Goal: Feedback & Contribution: Submit feedback/report problem

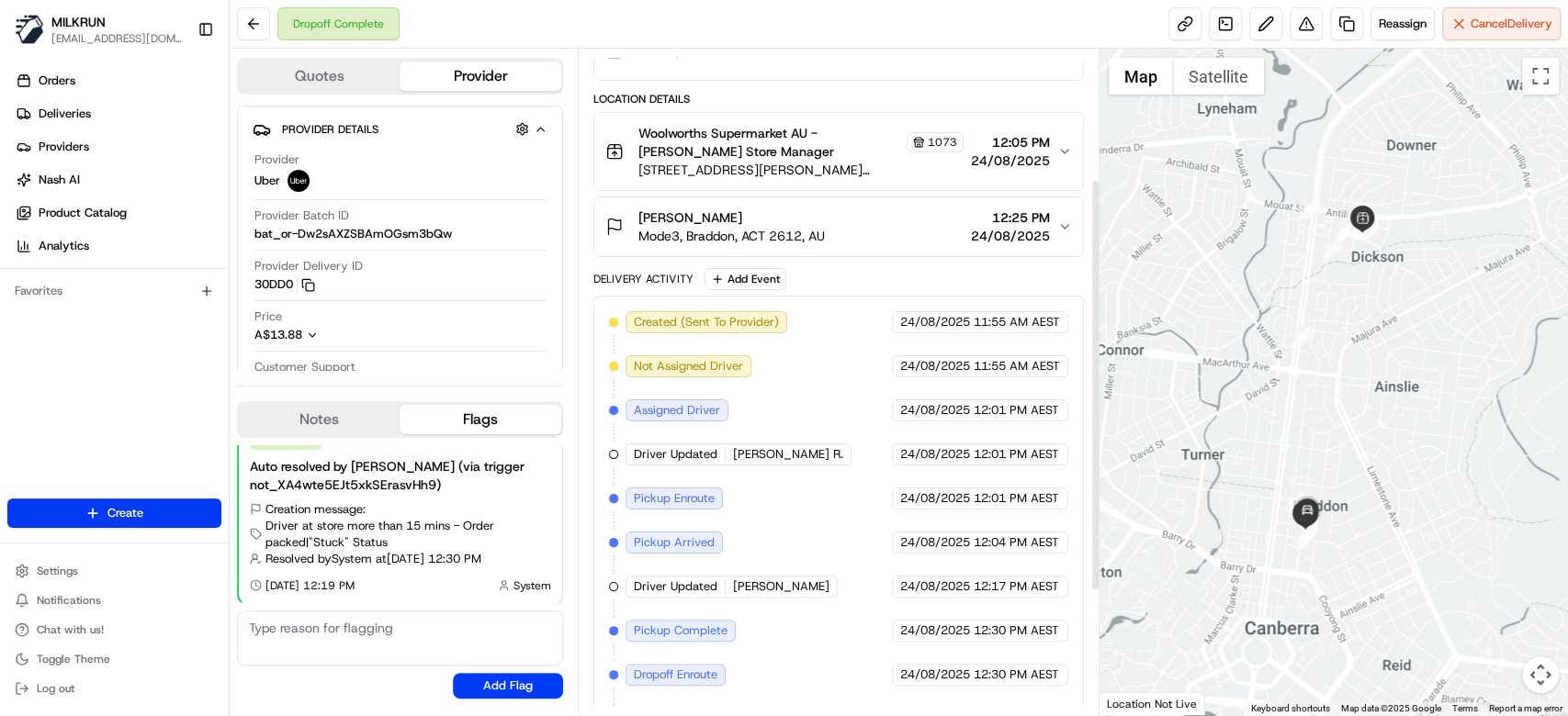
scroll to position [40, 0]
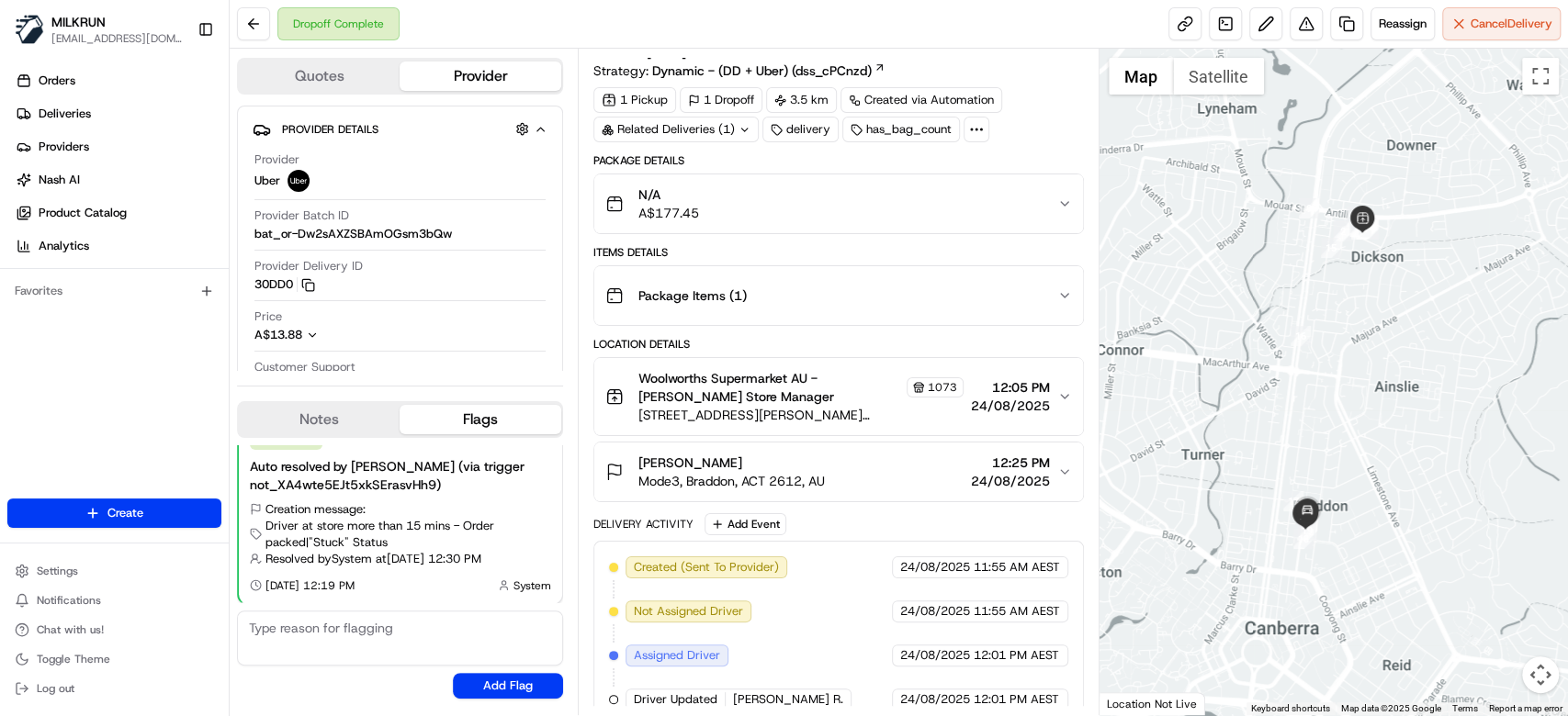
click at [1004, 482] on span "24/08/2025" at bounding box center [1010, 481] width 79 height 19
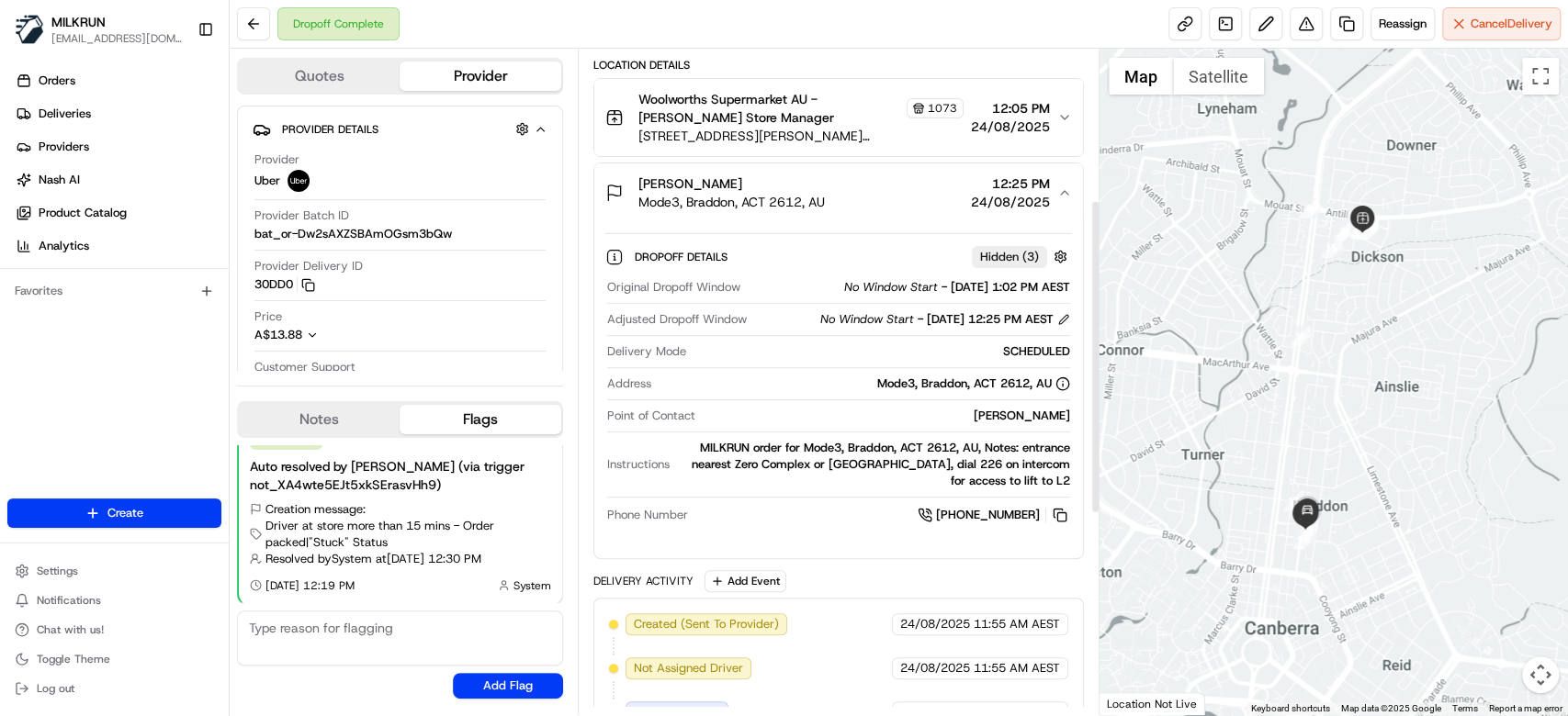
scroll to position [408, 0]
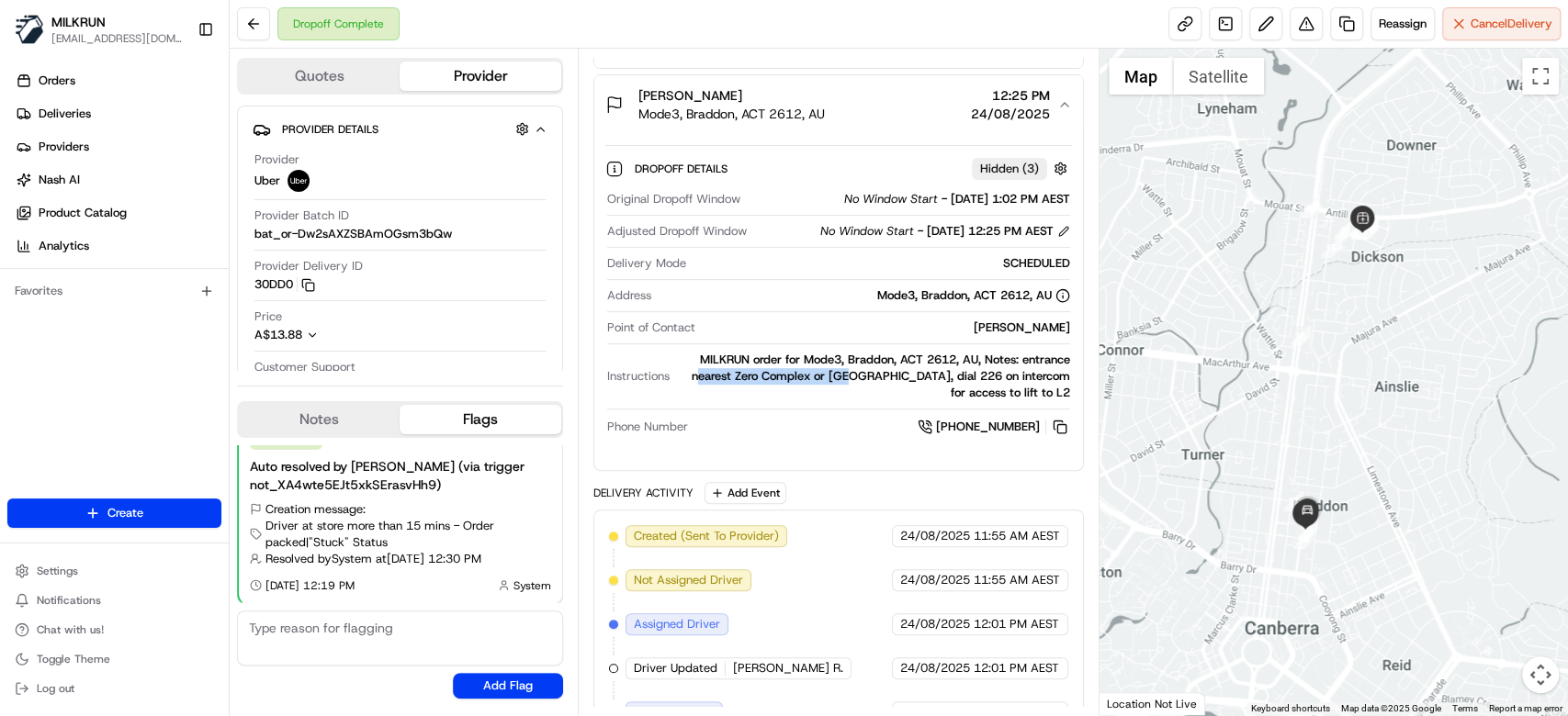
drag, startPoint x: 691, startPoint y: 378, endPoint x: 843, endPoint y: 381, distance: 152.0
click at [842, 381] on div "MILKRUN order for Mode3, Braddon, ACT 2612, AU, Notes: entrance nearest Zero Co…" at bounding box center [873, 376] width 393 height 50
drag, startPoint x: 846, startPoint y: 387, endPoint x: 834, endPoint y: 381, distance: 13.4
click at [846, 387] on div "MILKRUN order for Mode3, Braddon, ACT 2612, AU, Notes: entrance nearest Zero Co…" at bounding box center [873, 376] width 393 height 50
drag, startPoint x: 815, startPoint y: 373, endPoint x: 861, endPoint y: 373, distance: 46.0
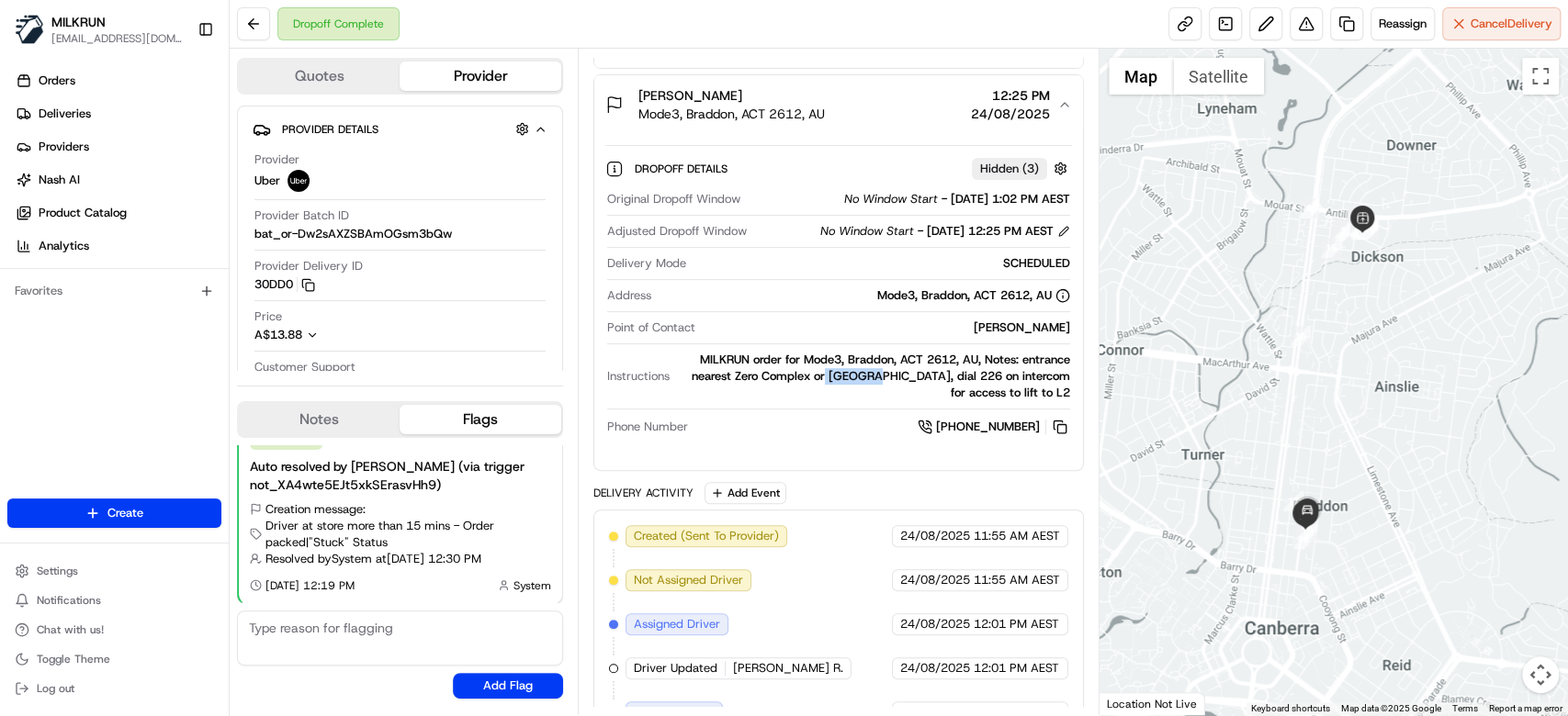
click at [861, 373] on div "MILKRUN order for Mode3, Braddon, ACT 2612, AU, Notes: entrance nearest Zero Co…" at bounding box center [873, 376] width 393 height 50
click at [876, 379] on div "MILKRUN order for Mode3, Braddon, ACT 2612, AU, Notes: entrance nearest Zero Co…" at bounding box center [873, 376] width 393 height 50
drag, startPoint x: 878, startPoint y: 376, endPoint x: 979, endPoint y: 373, distance: 101.0
click at [979, 373] on div "MILKRUN order for Mode3, Braddon, ACT 2612, AU, Notes: entrance nearest Zero Co…" at bounding box center [873, 376] width 393 height 50
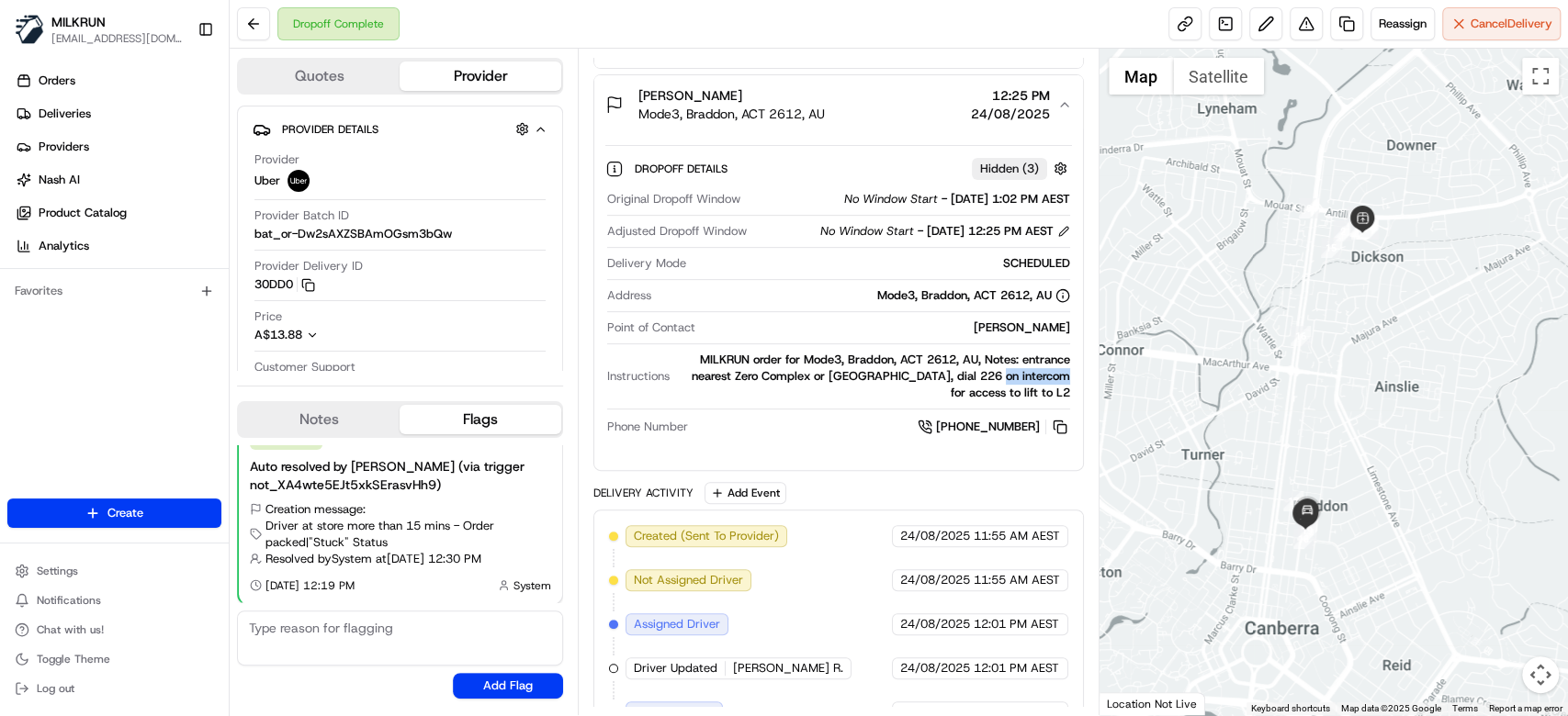
drag, startPoint x: 979, startPoint y: 373, endPoint x: 1012, endPoint y: 373, distance: 33.0
click at [1012, 373] on div "MILKRUN order for Mode3, Braddon, ACT 2612, AU, Notes: entrance nearest Zero Co…" at bounding box center [873, 376] width 393 height 50
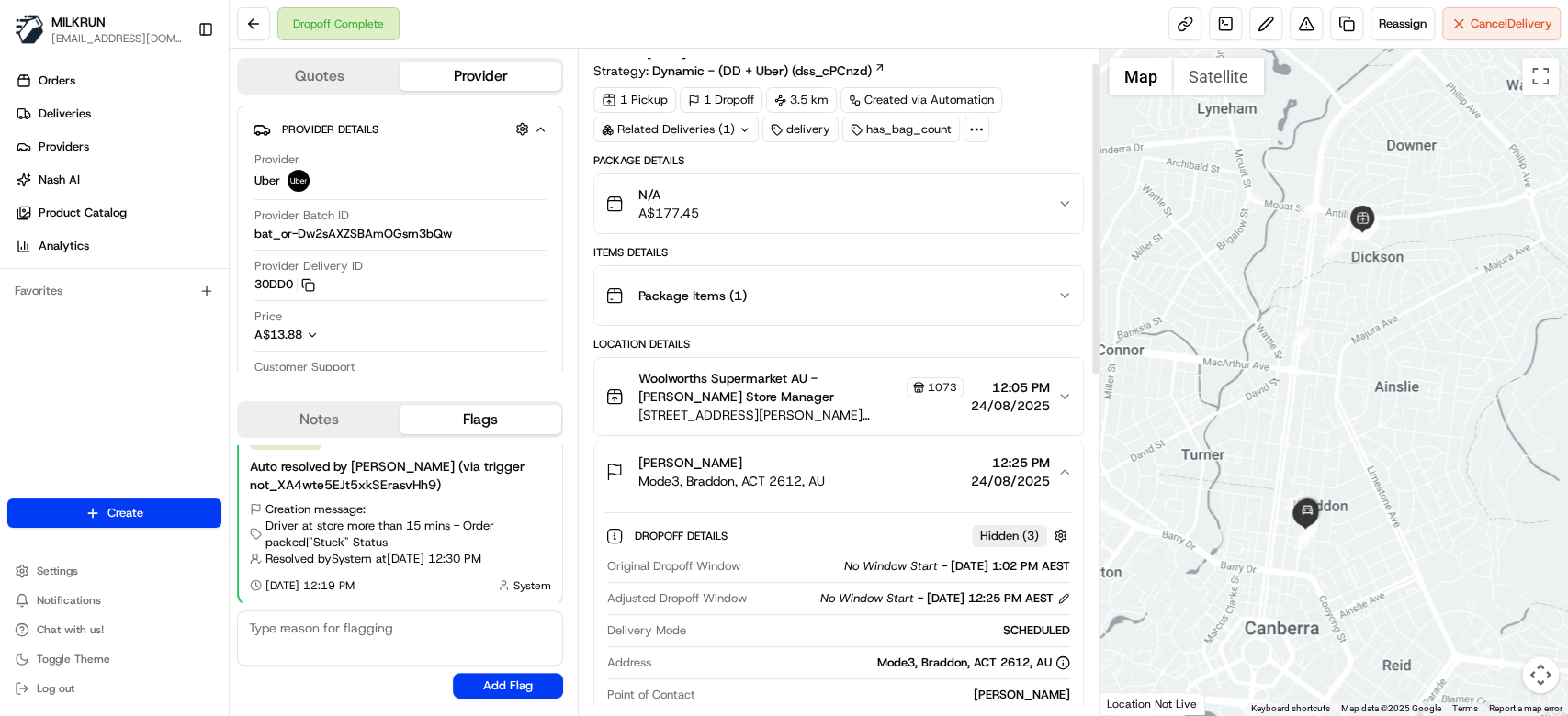
scroll to position [0, 0]
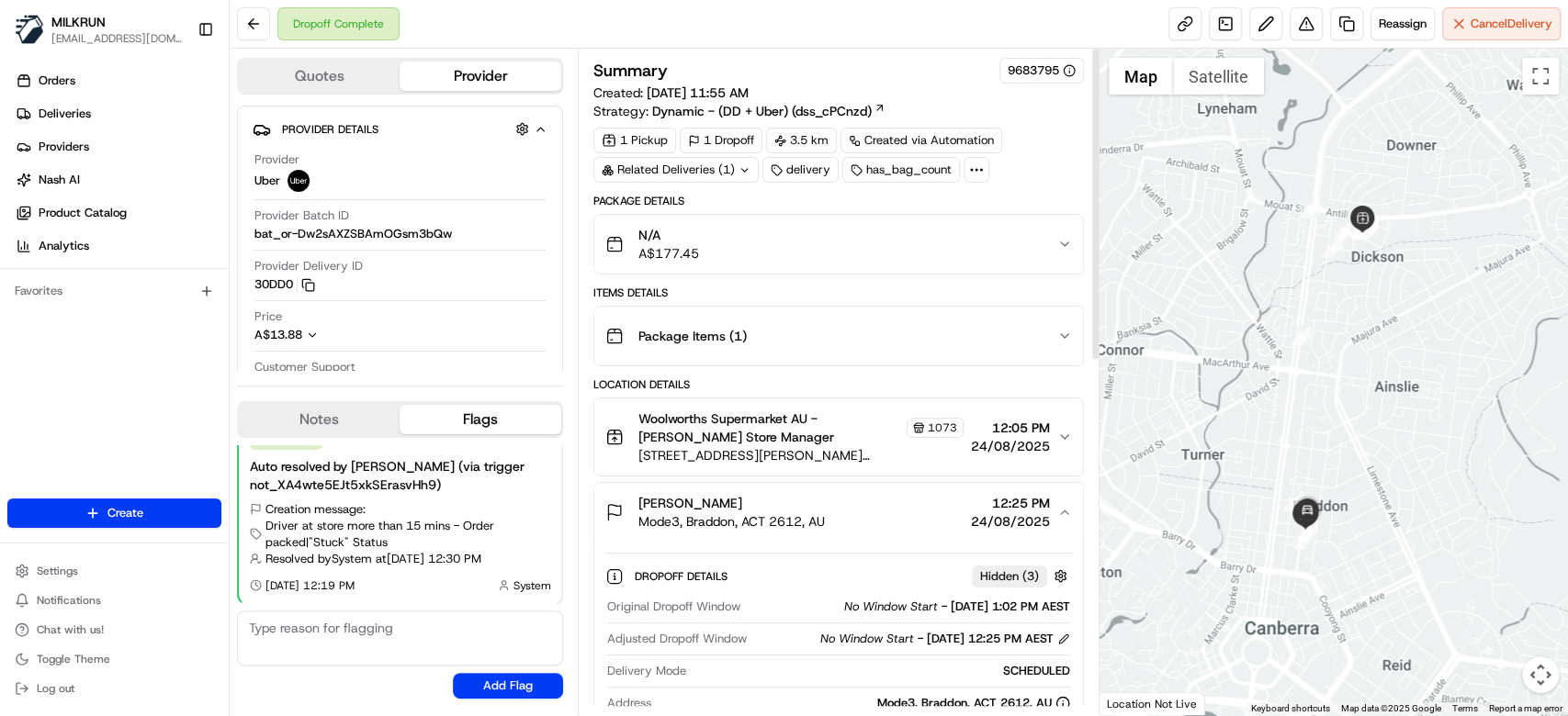
click at [1020, 241] on div "N/A A$177.45" at bounding box center [831, 243] width 452 height 37
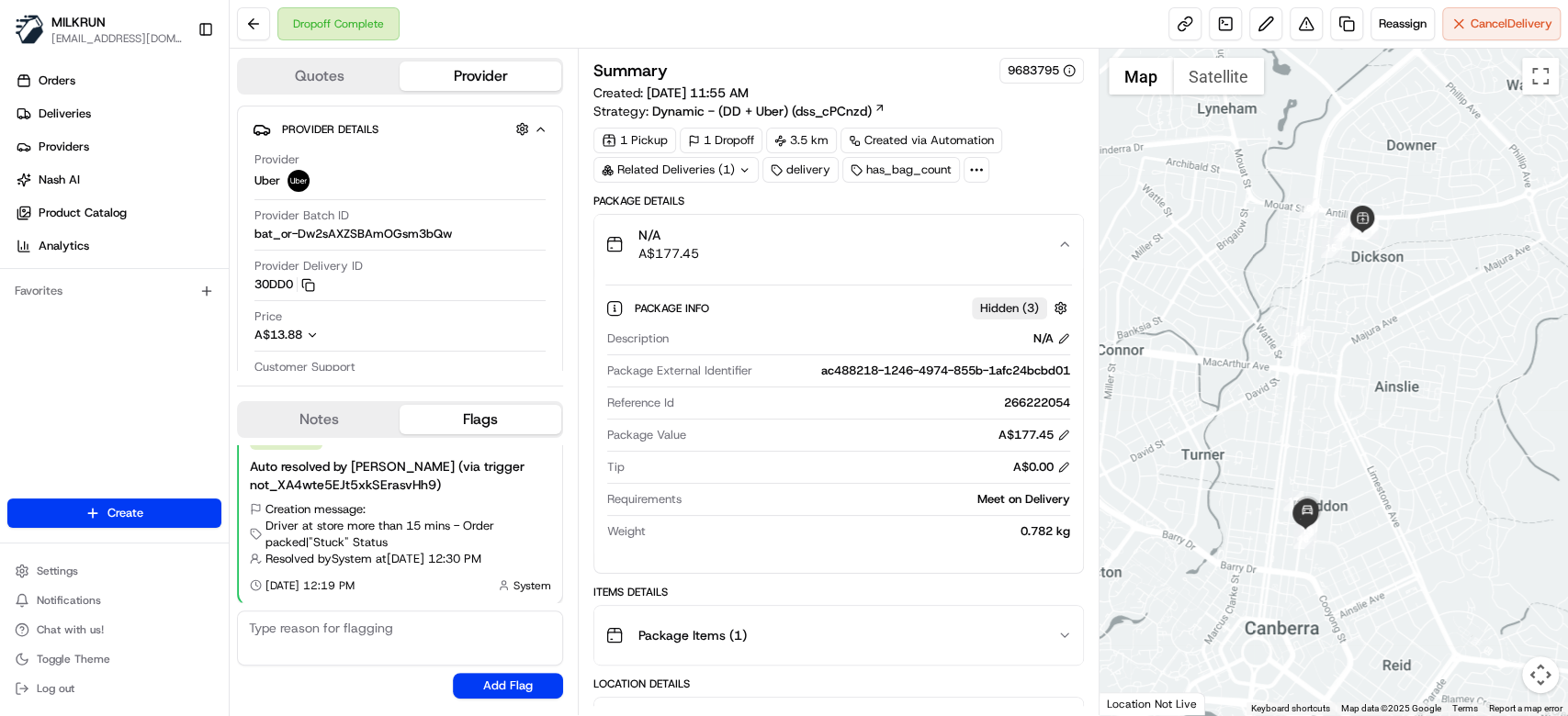
click at [1020, 243] on div "N/A A$177.45" at bounding box center [831, 243] width 452 height 37
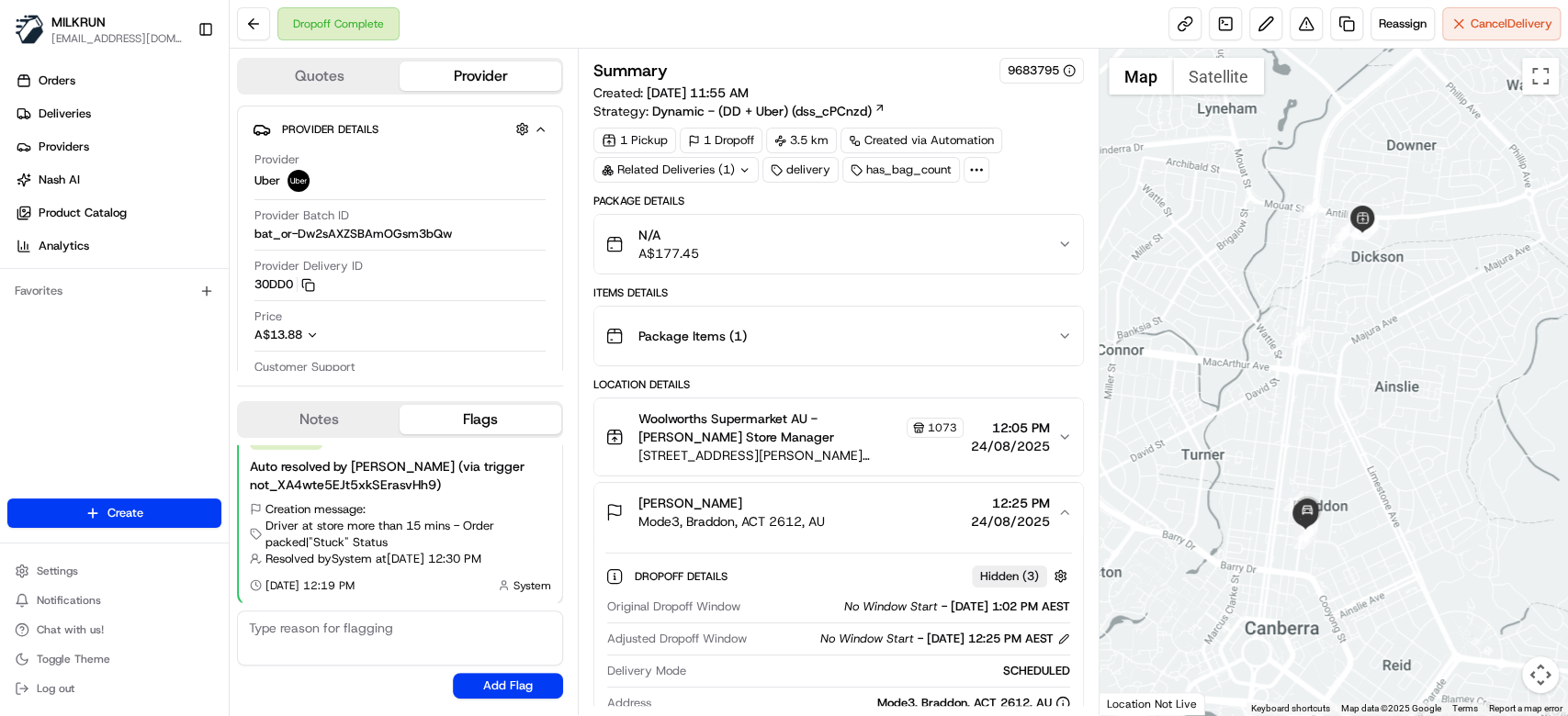
click at [1020, 245] on div "N/A A$177.45" at bounding box center [831, 243] width 452 height 37
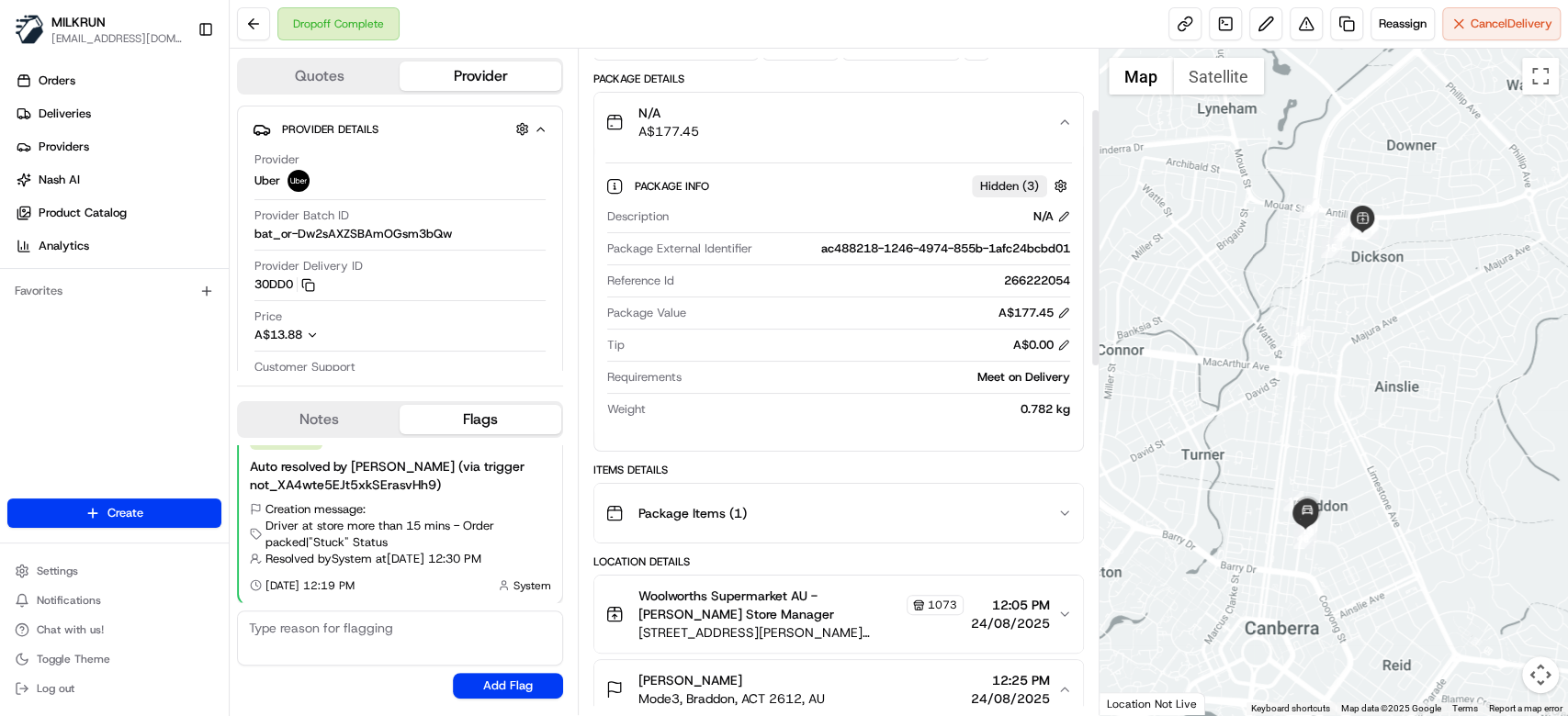
scroll to position [244, 0]
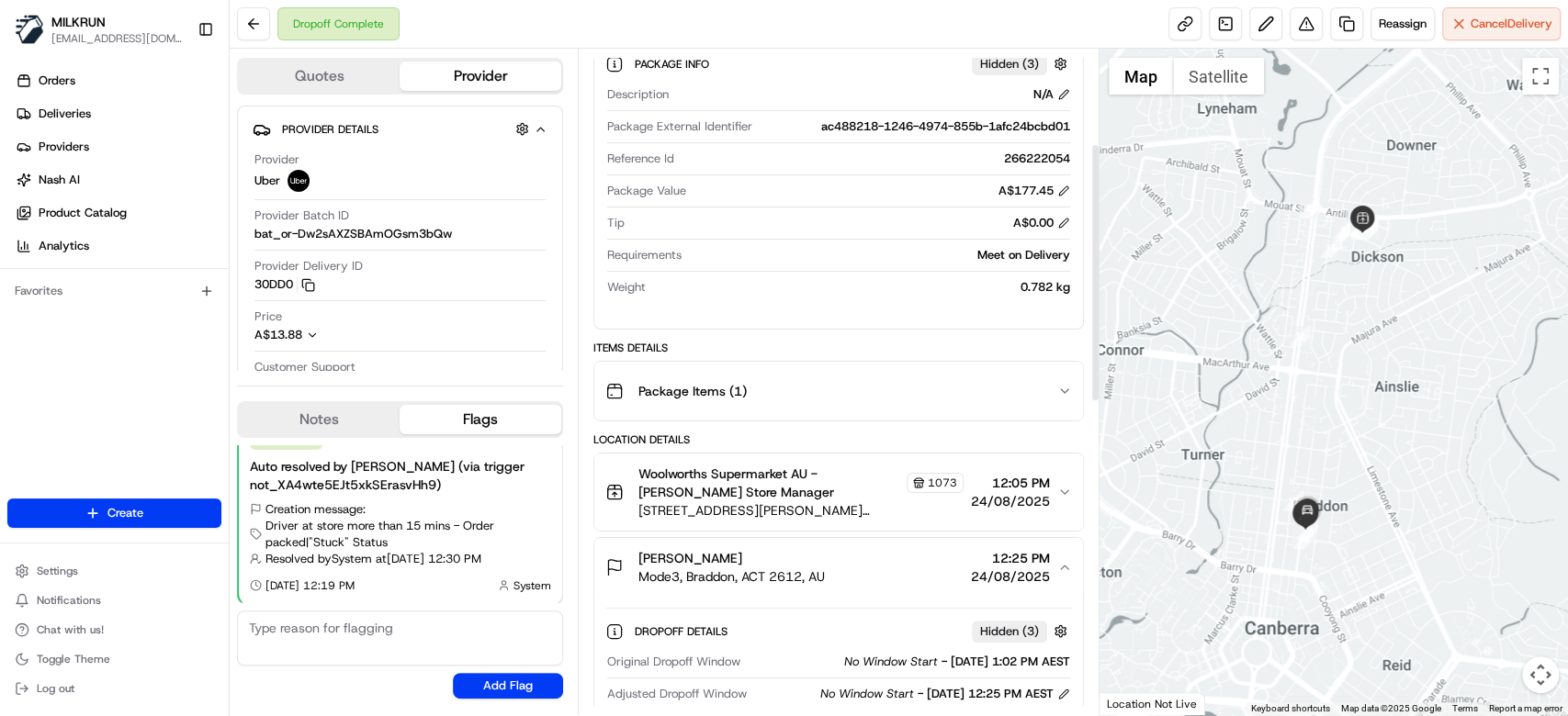
click at [988, 369] on button "Package Items ( 1 )" at bounding box center [839, 391] width 489 height 59
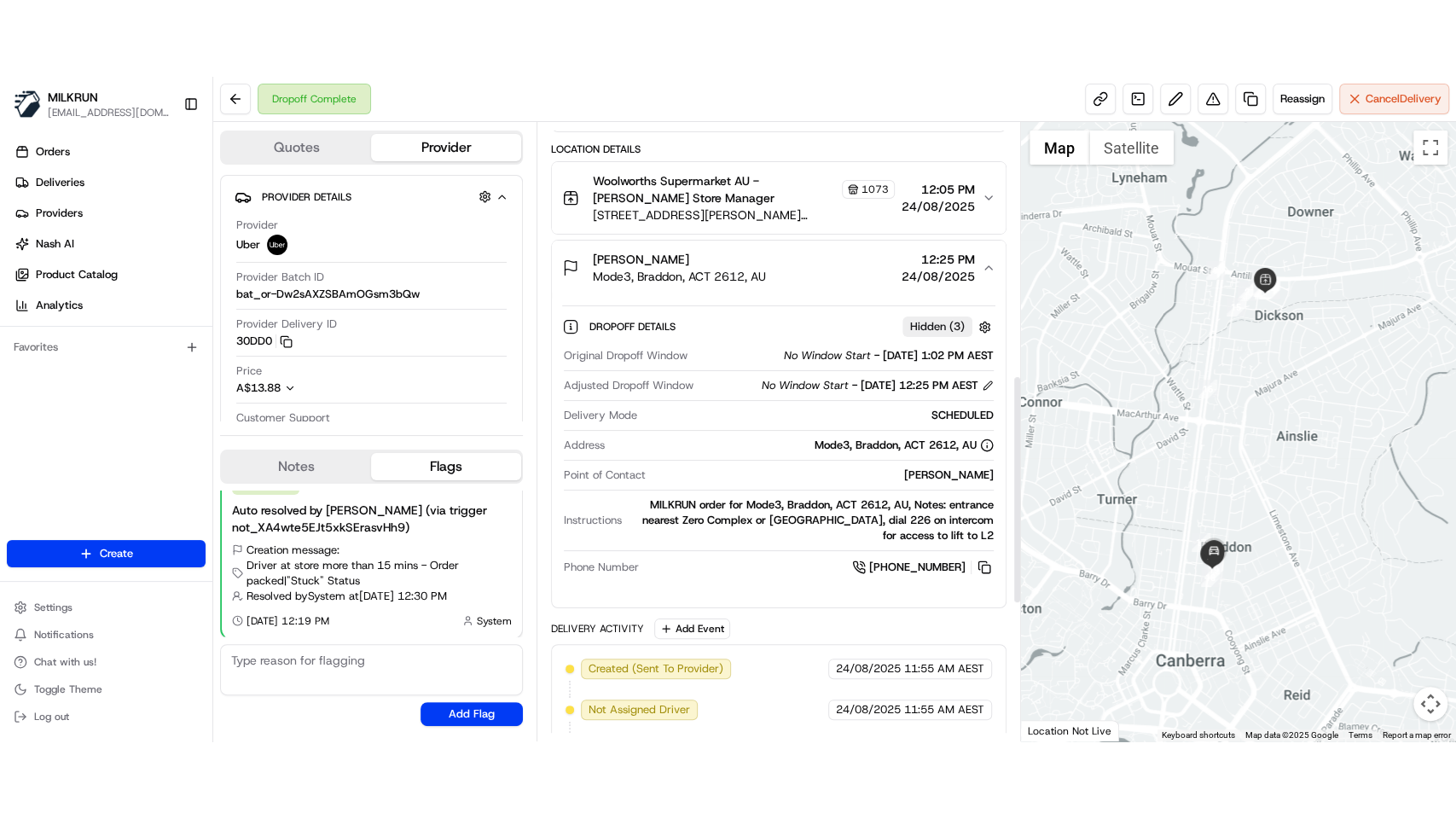
scroll to position [682, 0]
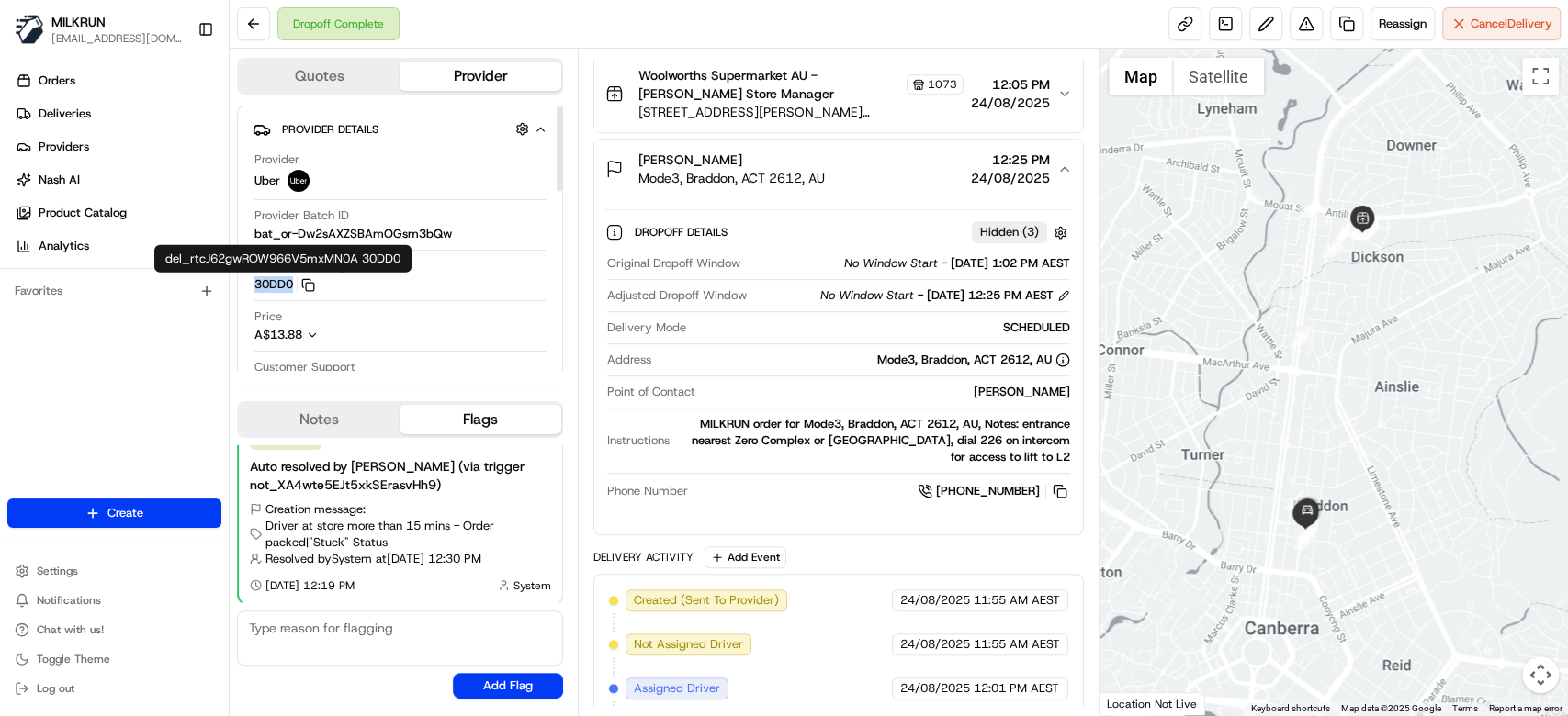
drag, startPoint x: 273, startPoint y: 285, endPoint x: 294, endPoint y: 285, distance: 21.0
click at [294, 285] on div "Provider Details Hidden ( 3 ) Provider Uber Provider Batch ID bat_or-Dw2sAXZSBA…" at bounding box center [400, 258] width 326 height 306
copy button "30DD0"
drag, startPoint x: 1536, startPoint y: 91, endPoint x: 1536, endPoint y: 197, distance: 106.0
click at [1536, 91] on button "Toggle fullscreen view" at bounding box center [1540, 76] width 37 height 37
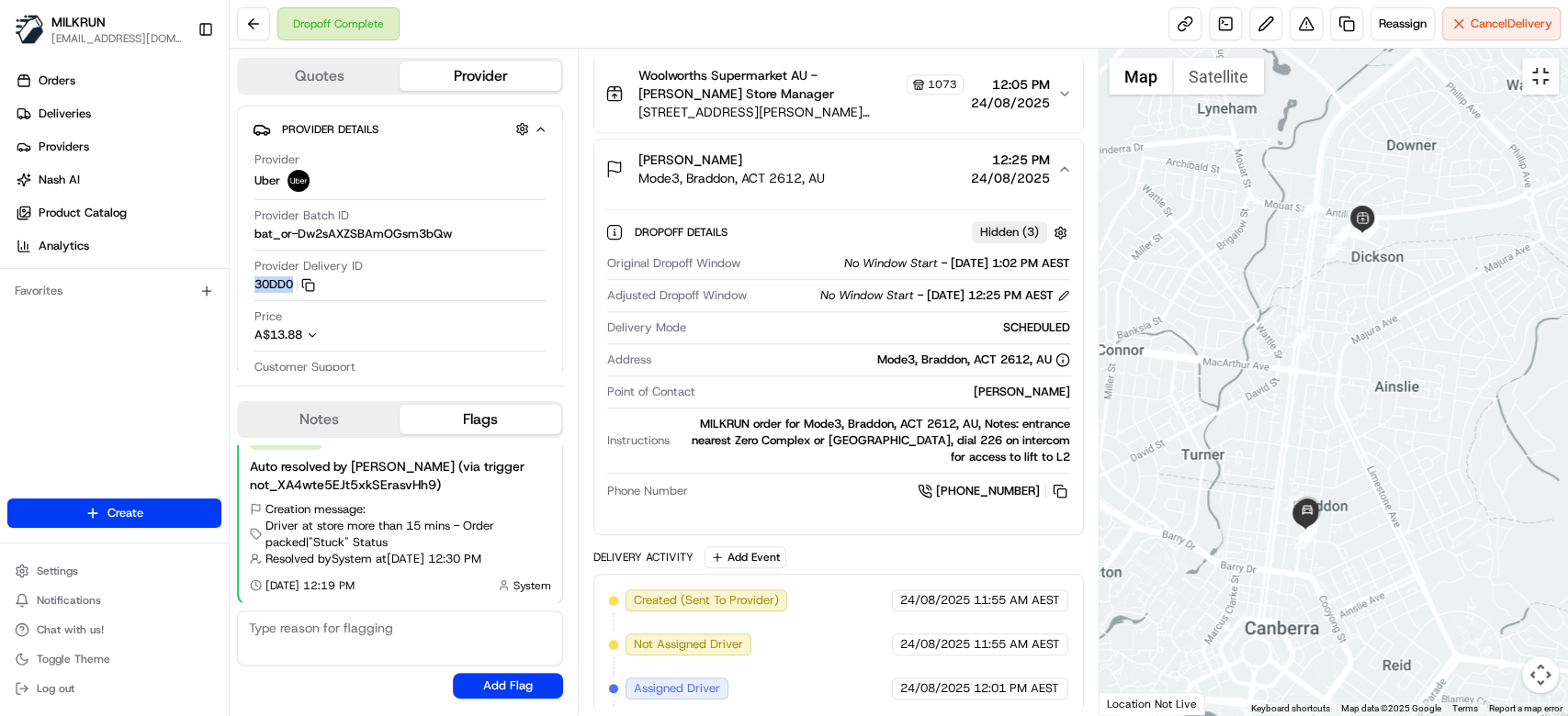
scroll to position [0, 0]
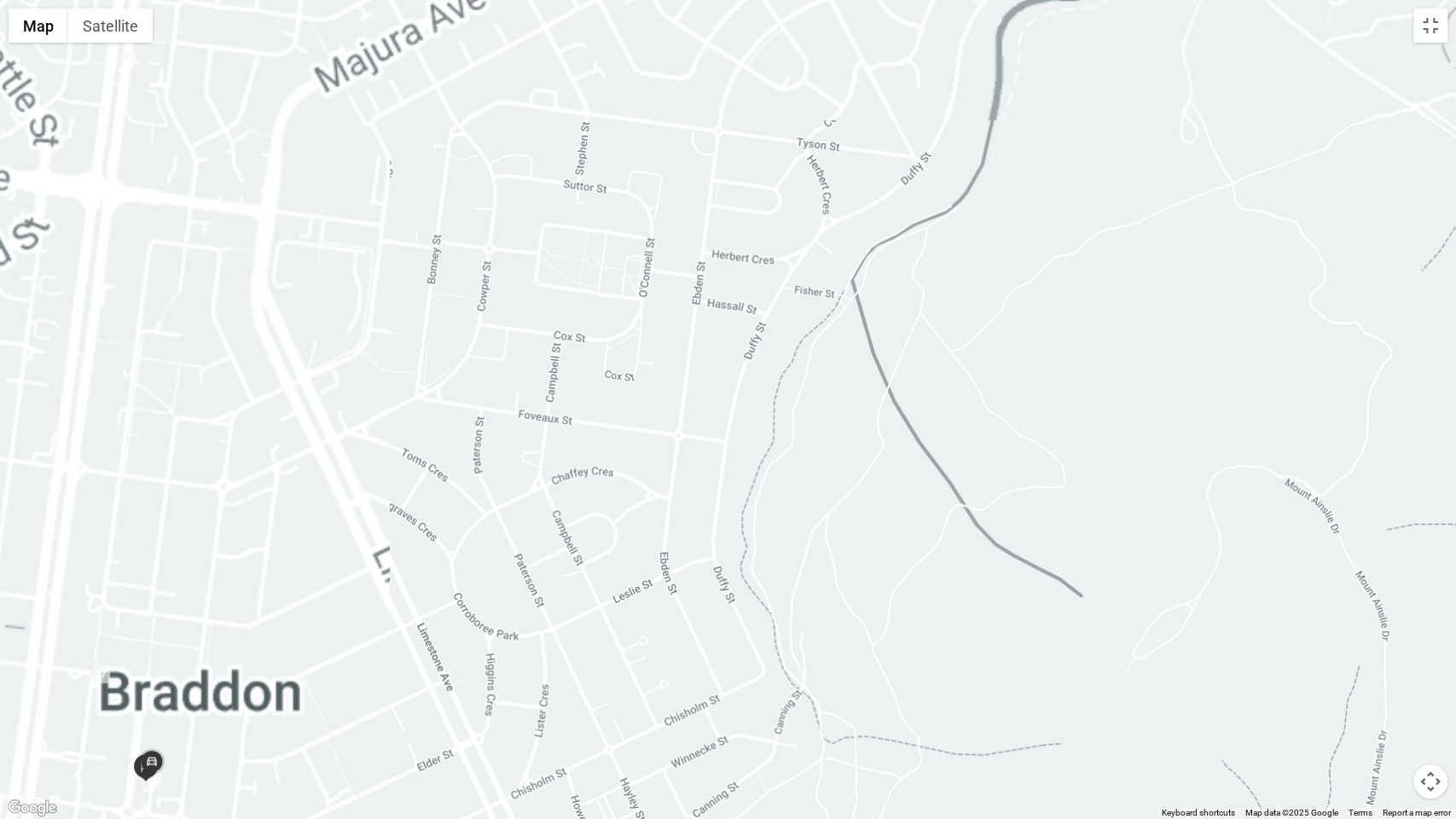
drag, startPoint x: 974, startPoint y: 600, endPoint x: 988, endPoint y: 624, distance: 27.8
click at [994, 659] on div at bounding box center [728, 410] width 1456 height 819
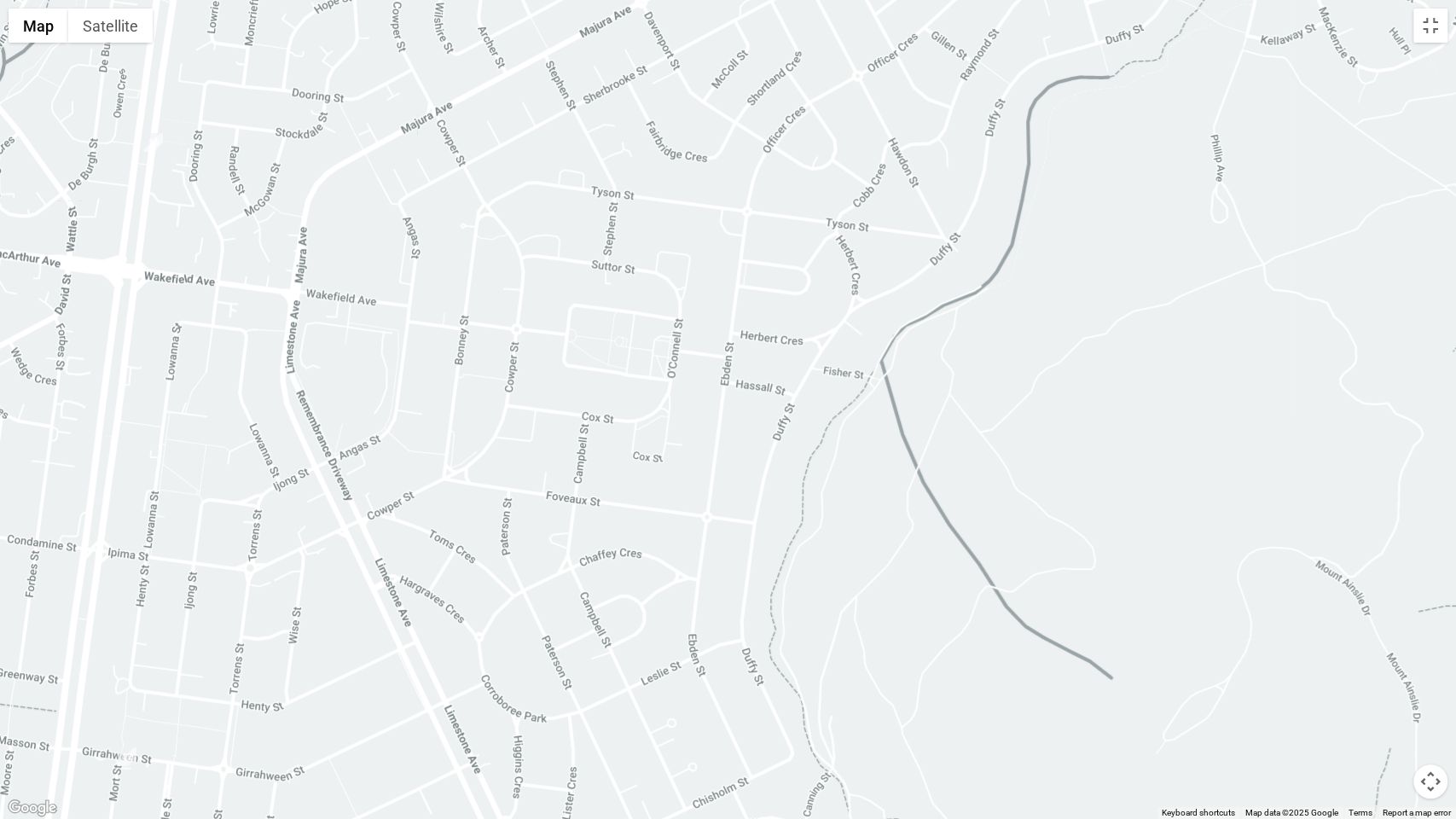
drag, startPoint x: 705, startPoint y: 342, endPoint x: 921, endPoint y: 668, distance: 391.1
click at [921, 664] on div at bounding box center [728, 410] width 1456 height 819
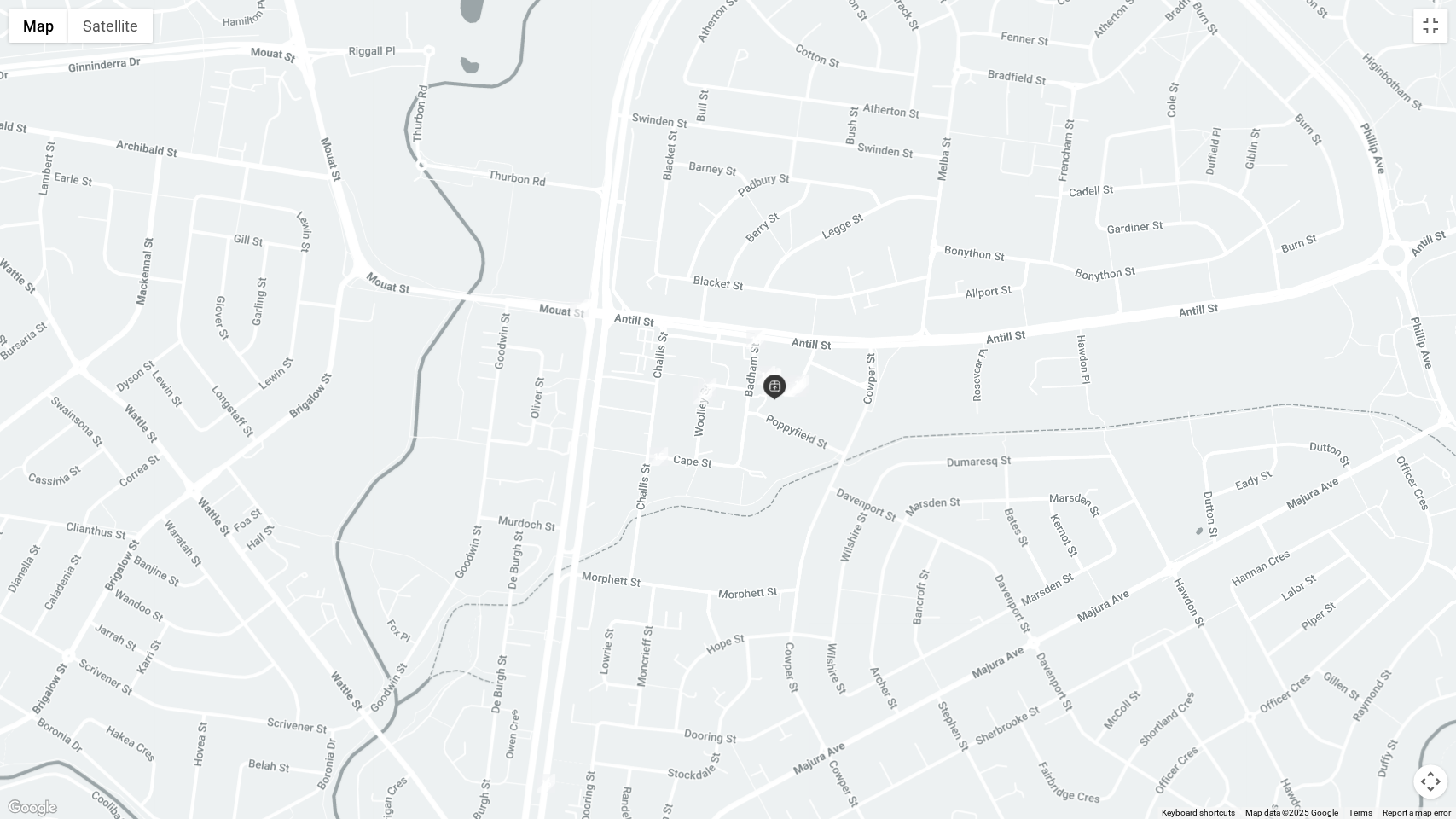
drag, startPoint x: 898, startPoint y: 541, endPoint x: 901, endPoint y: 553, distance: 12.4
click at [901, 553] on div at bounding box center [728, 410] width 1456 height 819
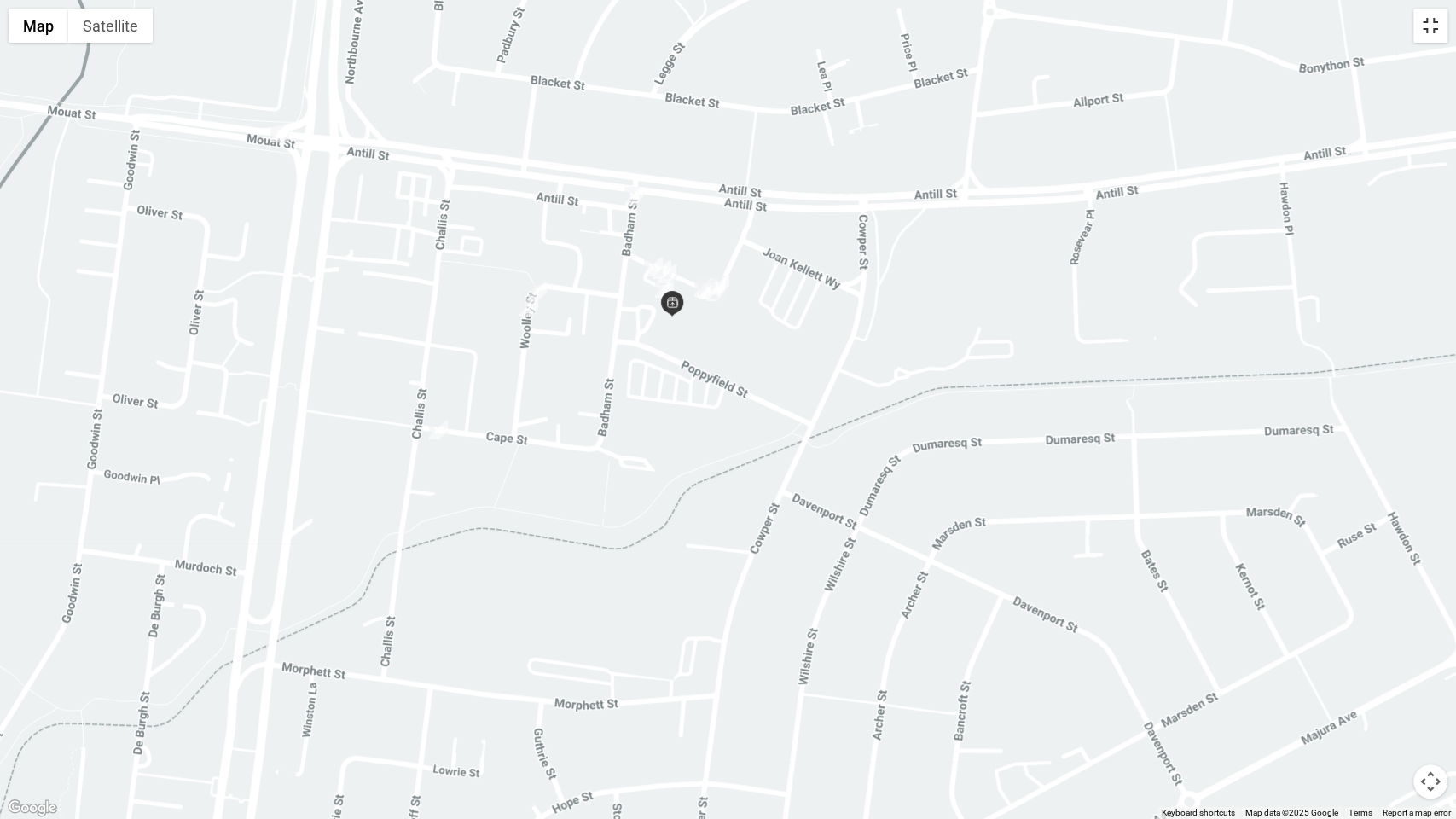
click at [1430, 29] on button "Toggle fullscreen view" at bounding box center [1430, 25] width 34 height 34
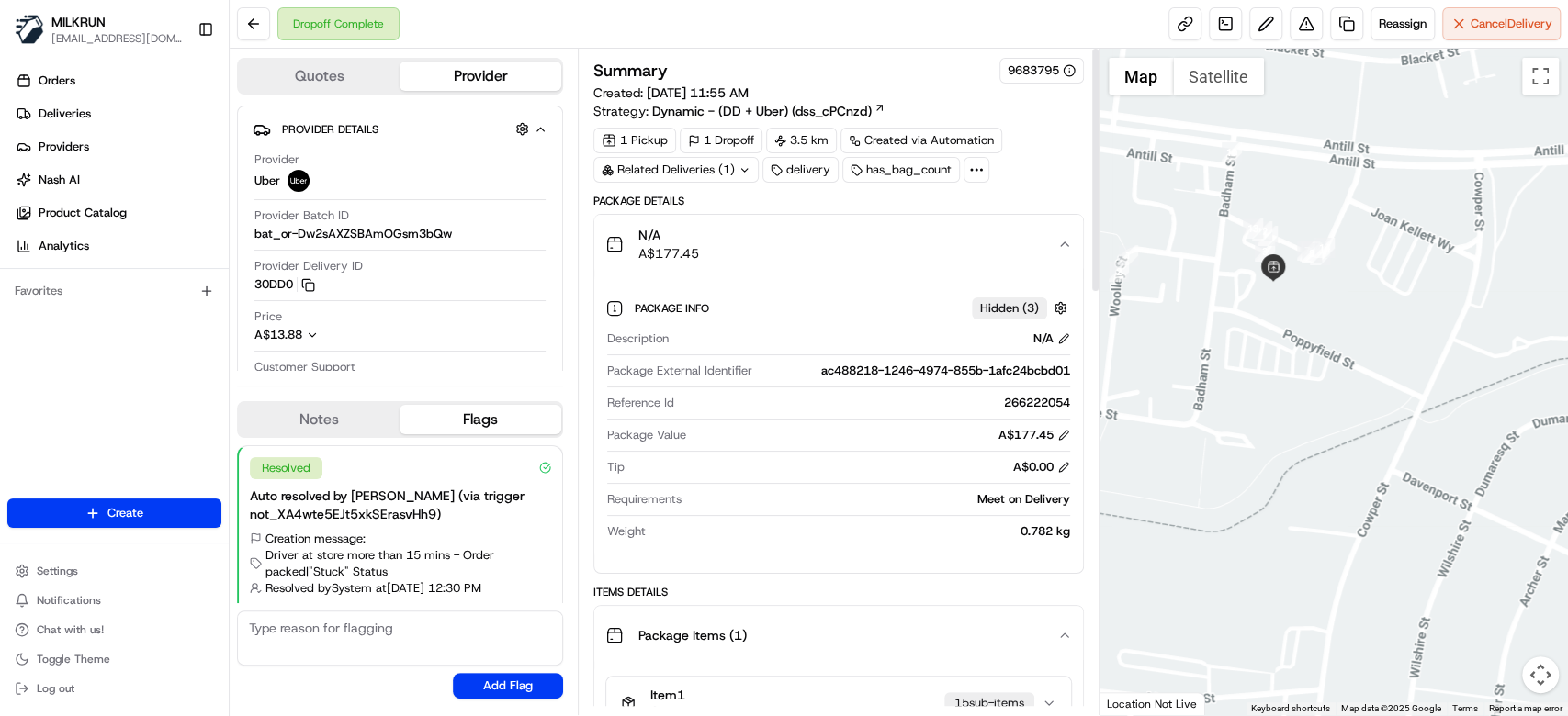
click at [1033, 255] on div "N/A A$177.45" at bounding box center [831, 243] width 452 height 37
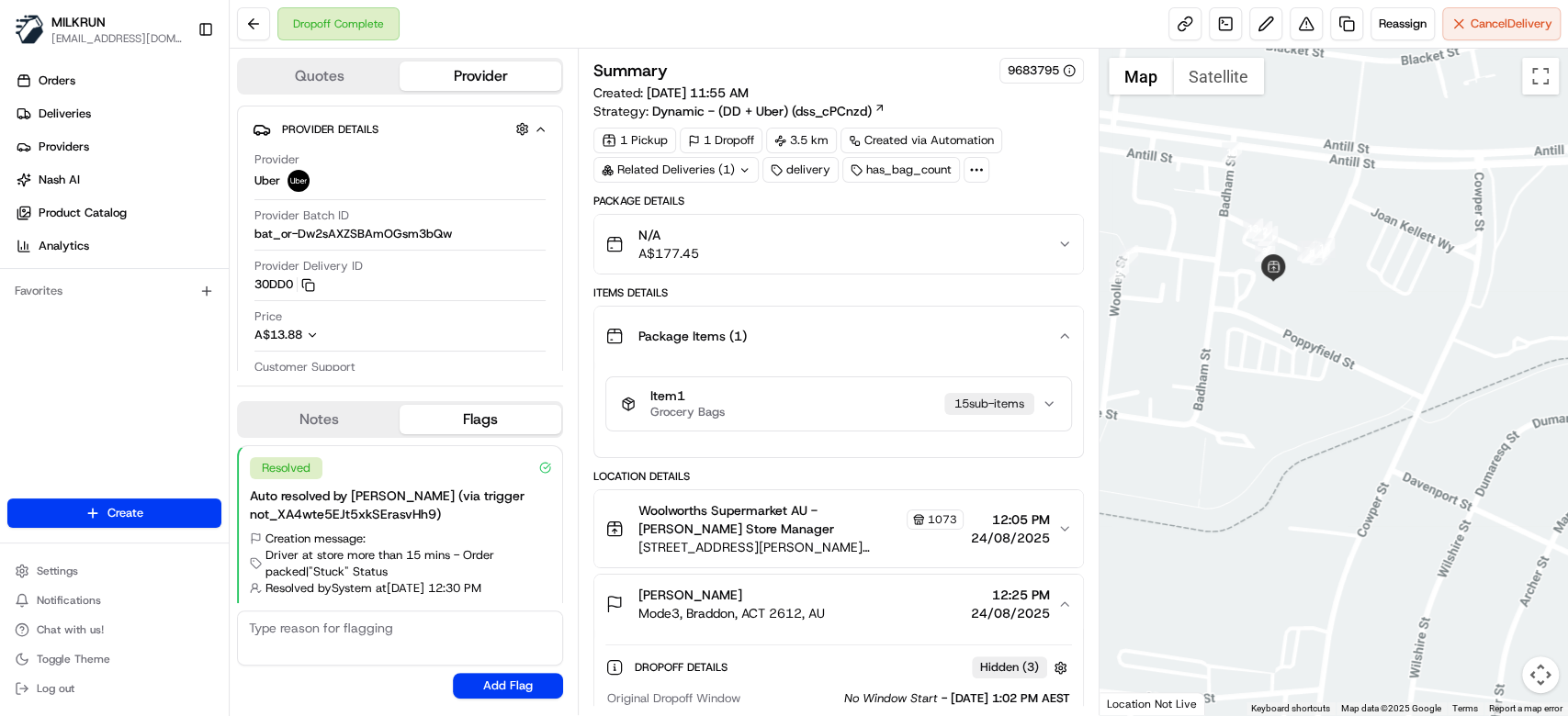
click at [1033, 260] on div "N/A A$177.45" at bounding box center [831, 243] width 452 height 37
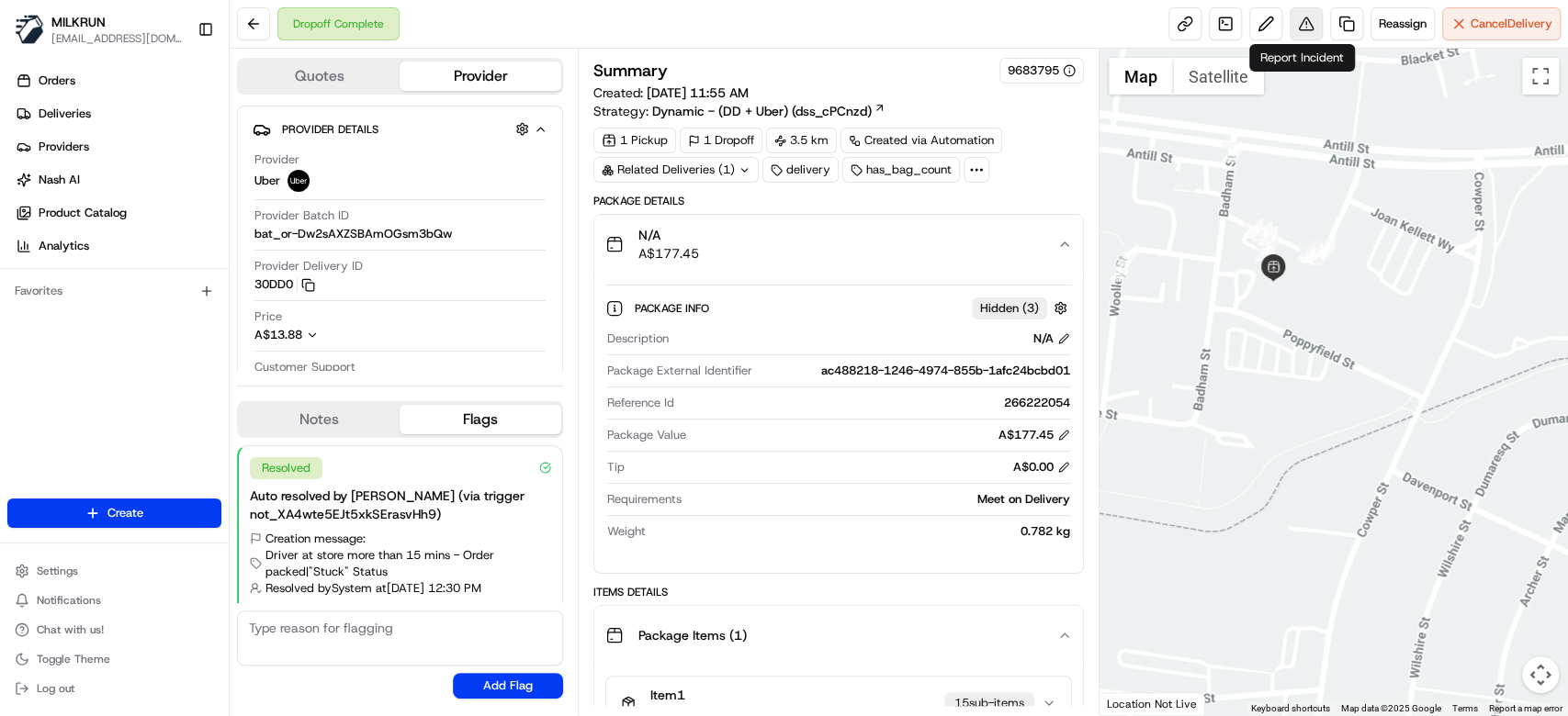
click at [1300, 30] on button at bounding box center [1306, 23] width 33 height 33
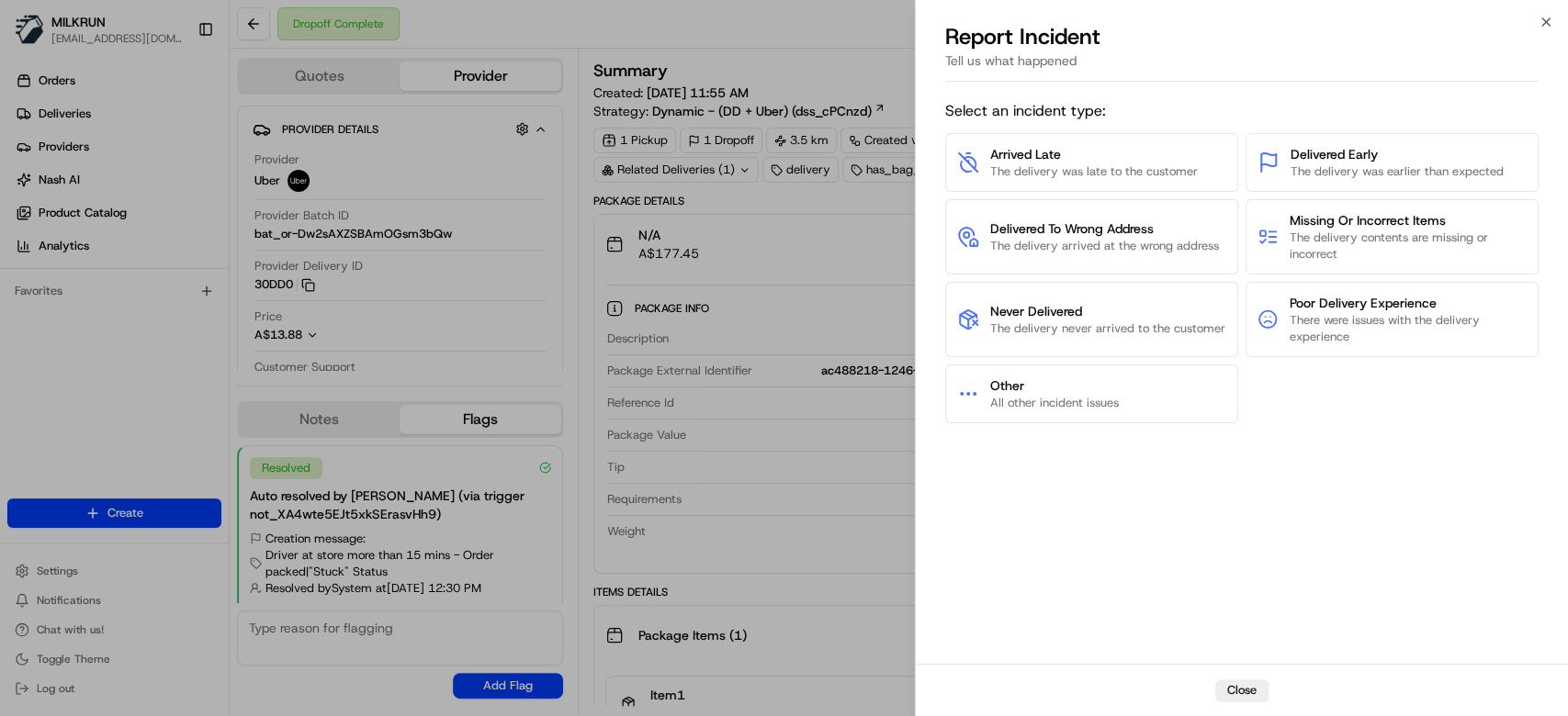
click at [1268, 72] on div "Tell us what happened" at bounding box center [1242, 66] width 593 height 30
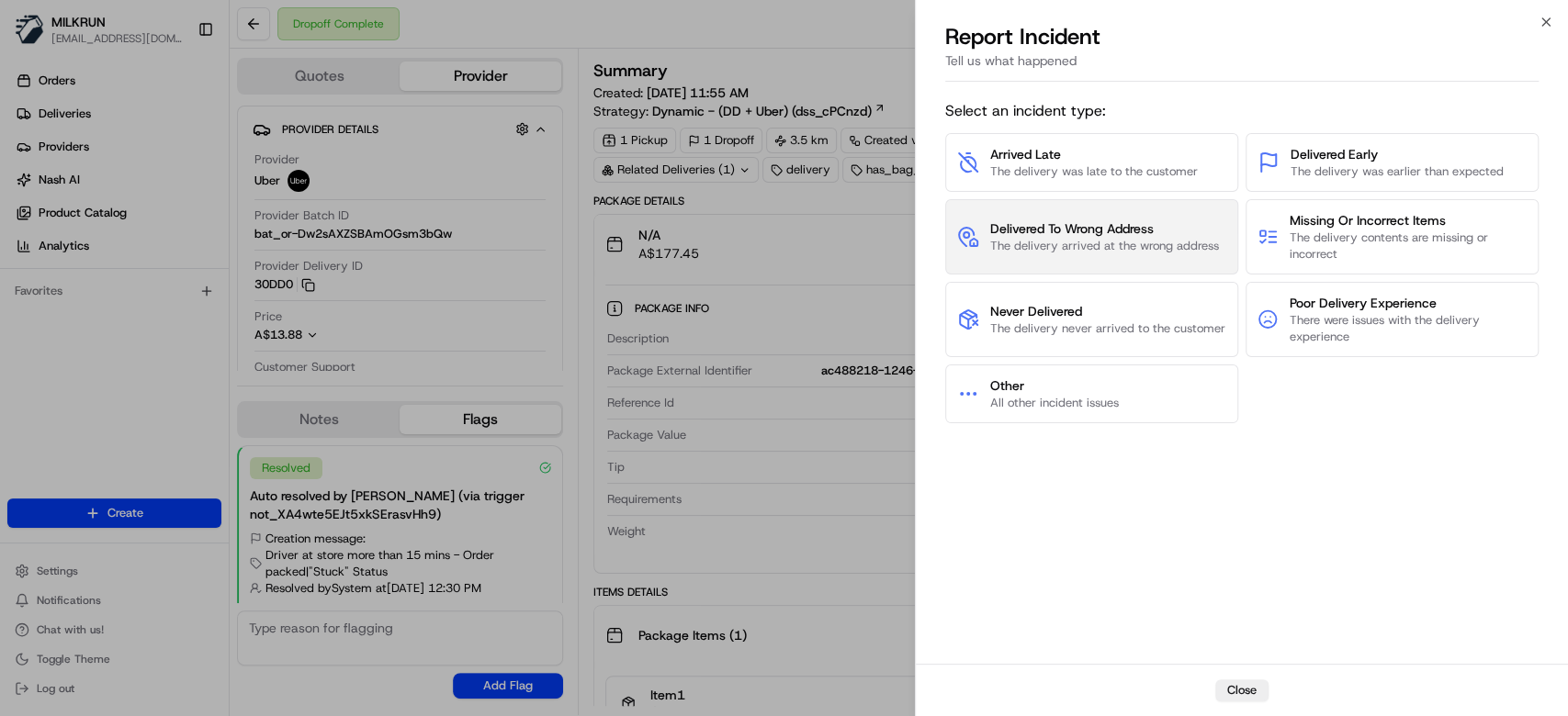
click at [1136, 231] on span "Delivered To Wrong Address" at bounding box center [1105, 229] width 228 height 19
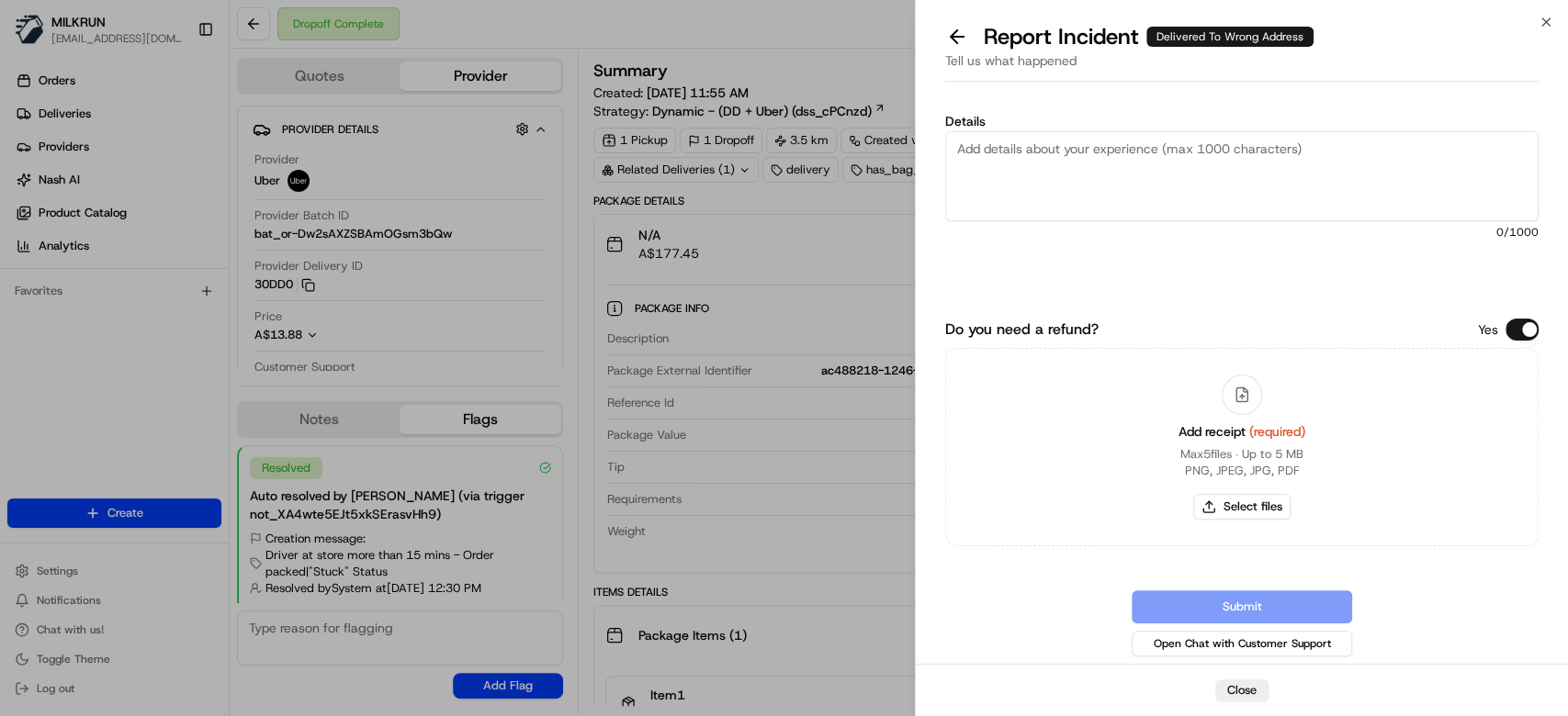
click at [1178, 177] on textarea "Details" at bounding box center [1242, 176] width 593 height 90
click at [1192, 166] on textarea "Details" at bounding box center [1242, 176] width 593 height 90
click at [1355, 151] on textarea "Ht" at bounding box center [1242, 176] width 593 height 90
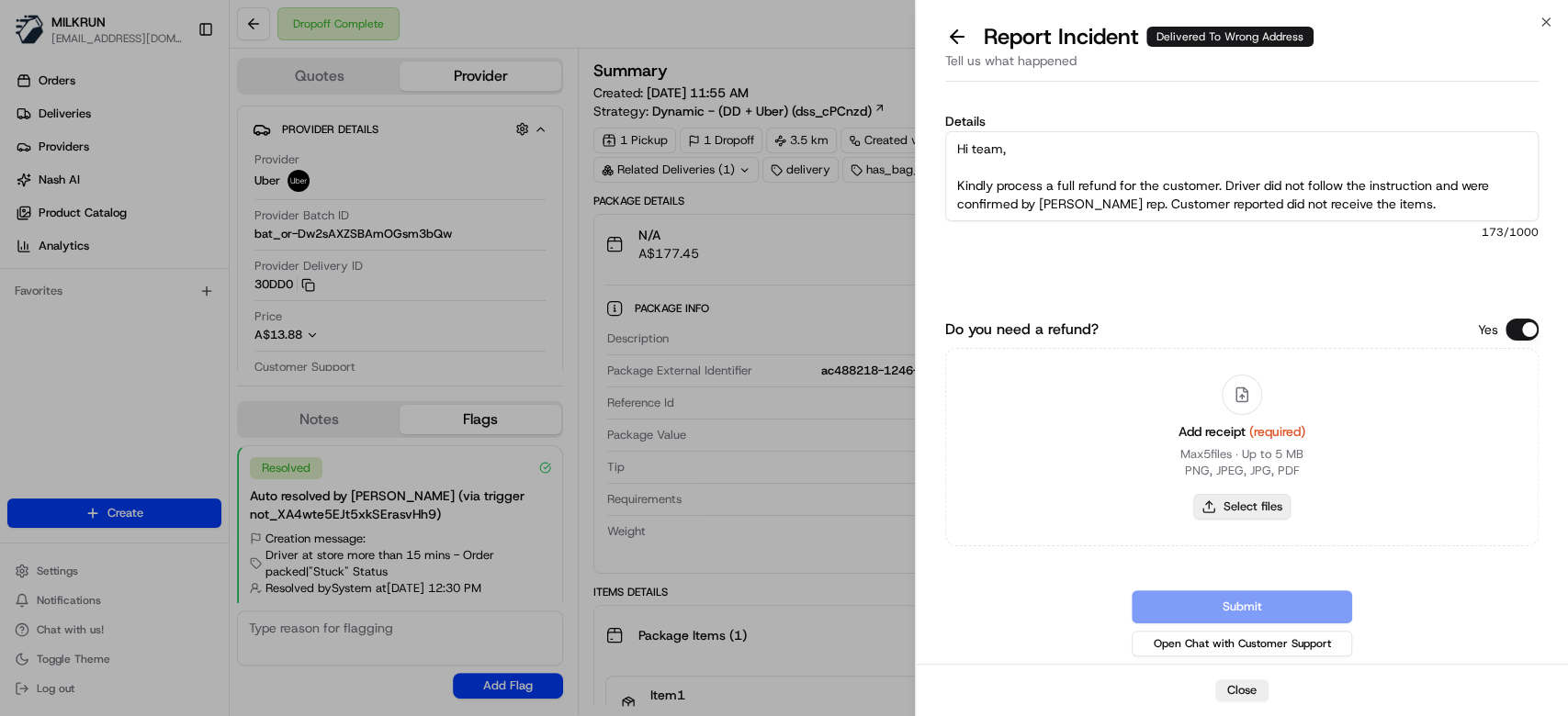
type textarea "Hi team, Kindly process a full refund for the customer. Driver did not follow t…"
click at [1273, 515] on button "Select files" at bounding box center [1242, 506] width 97 height 25
type input "C:\fakepath\Rick C 1.png"
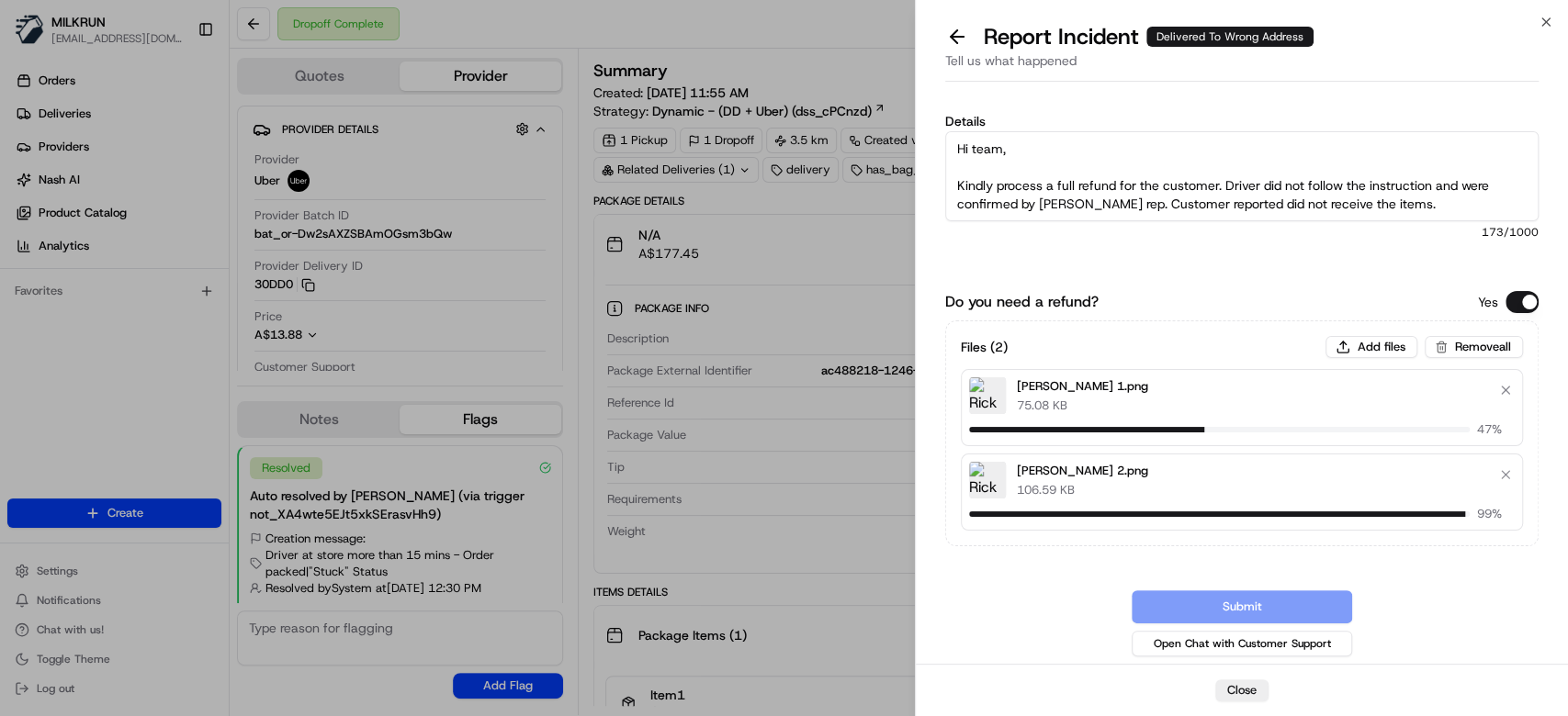
click at [1415, 208] on textarea "Hi team, Kindly process a full refund for the customer. Driver did not follow t…" at bounding box center [1242, 176] width 593 height 90
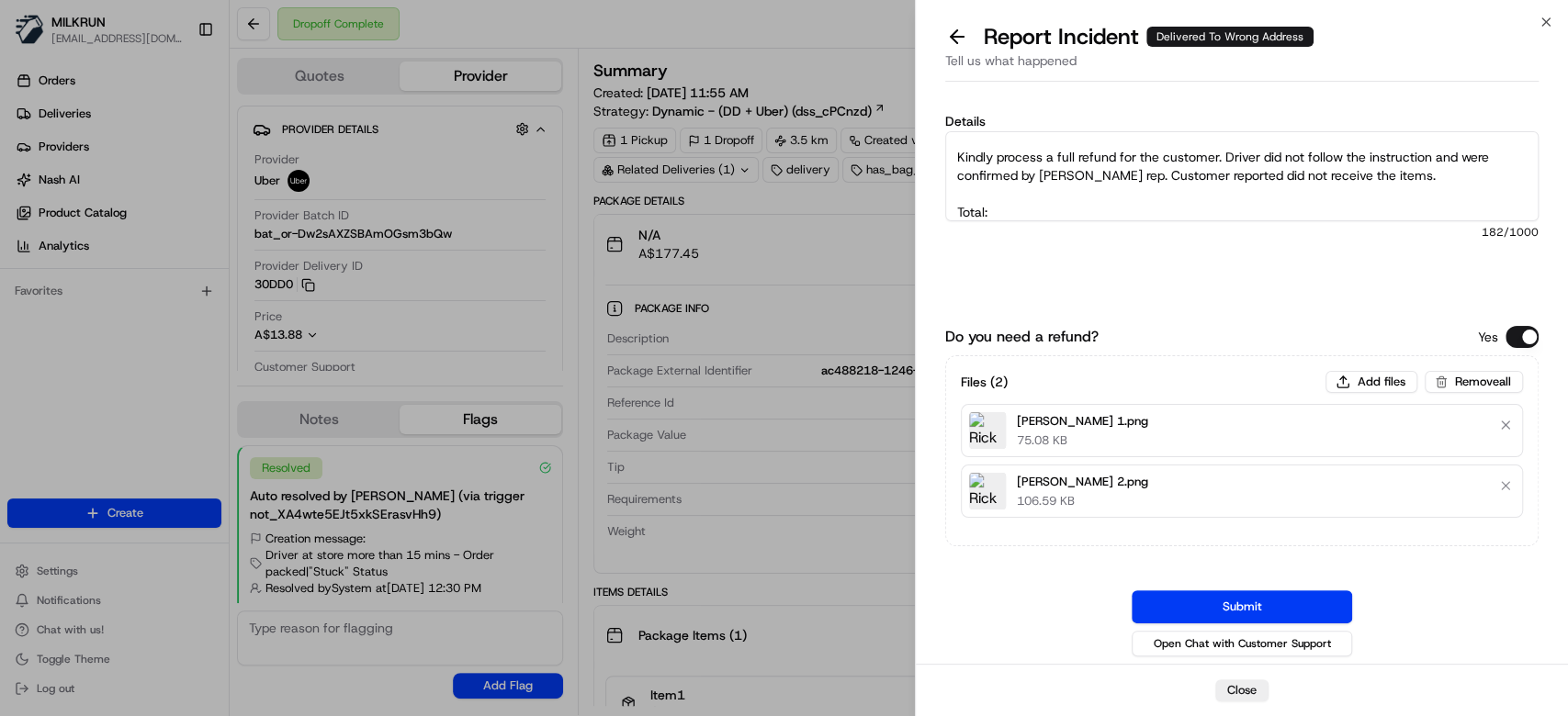
paste textarea "$177.45"
type textarea "Hi team, Kindly process a full refund for the customer. Driver did not follow t…"
click at [1256, 606] on button "Submit" at bounding box center [1242, 606] width 221 height 33
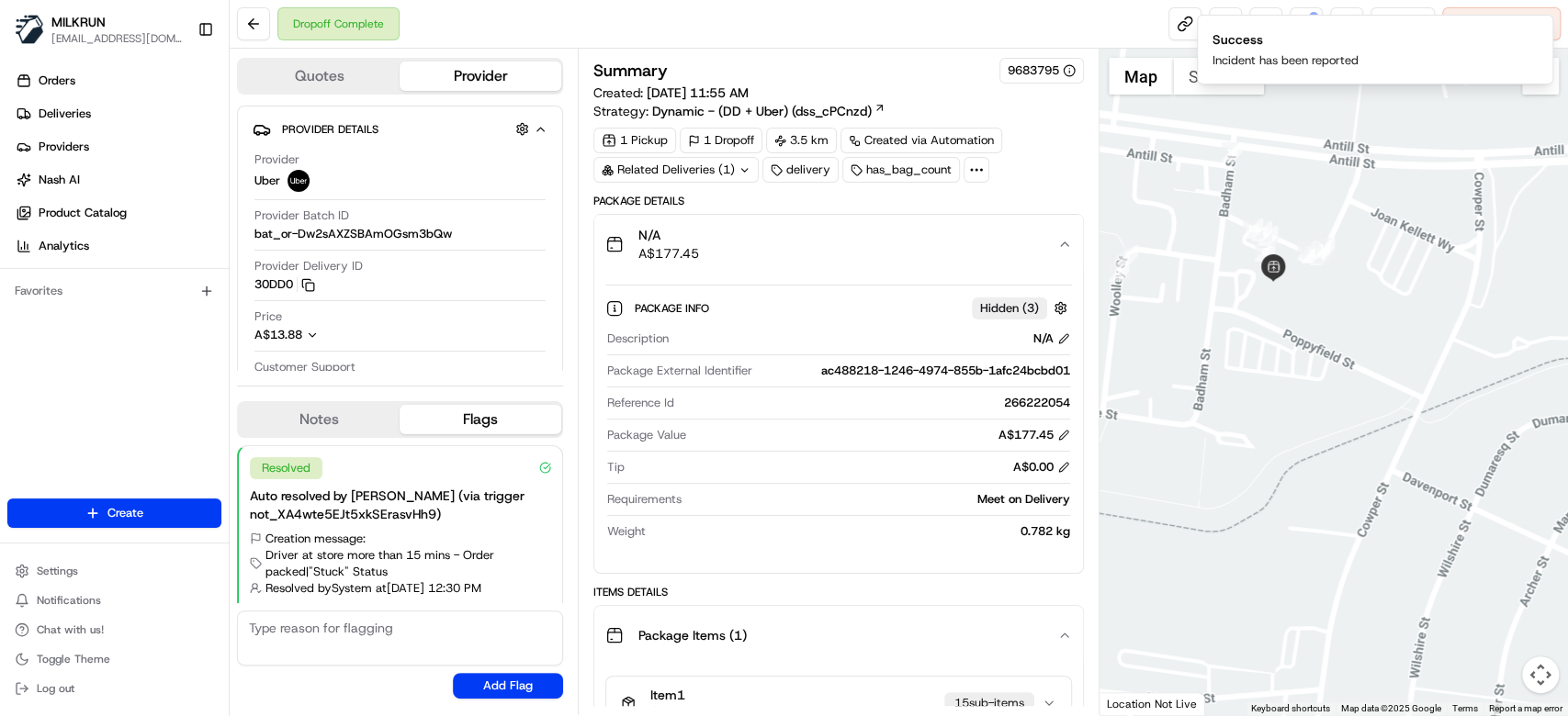
click at [1043, 7] on div "Dropoff Complete Reassign Cancel Delivery" at bounding box center [899, 24] width 1339 height 49
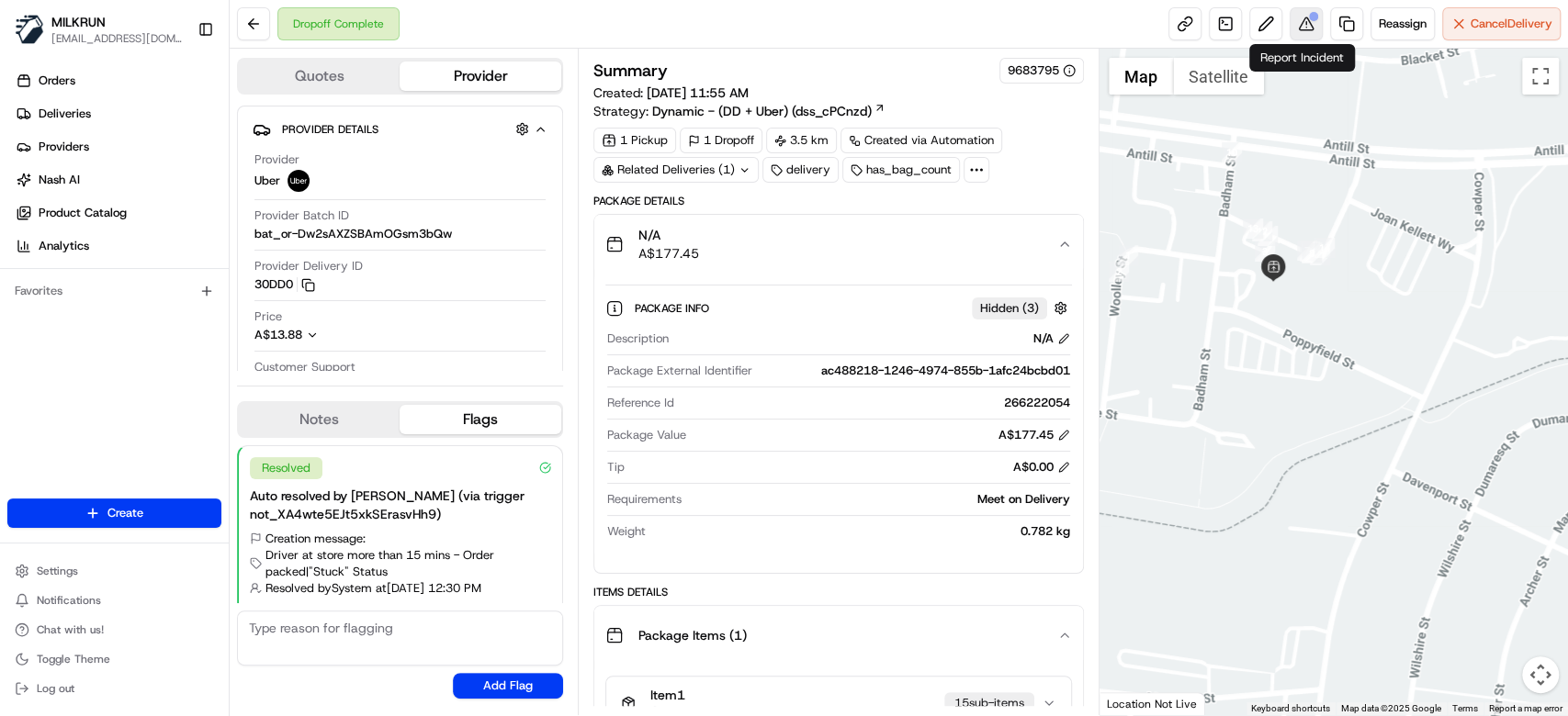
click at [1295, 16] on button at bounding box center [1306, 23] width 33 height 33
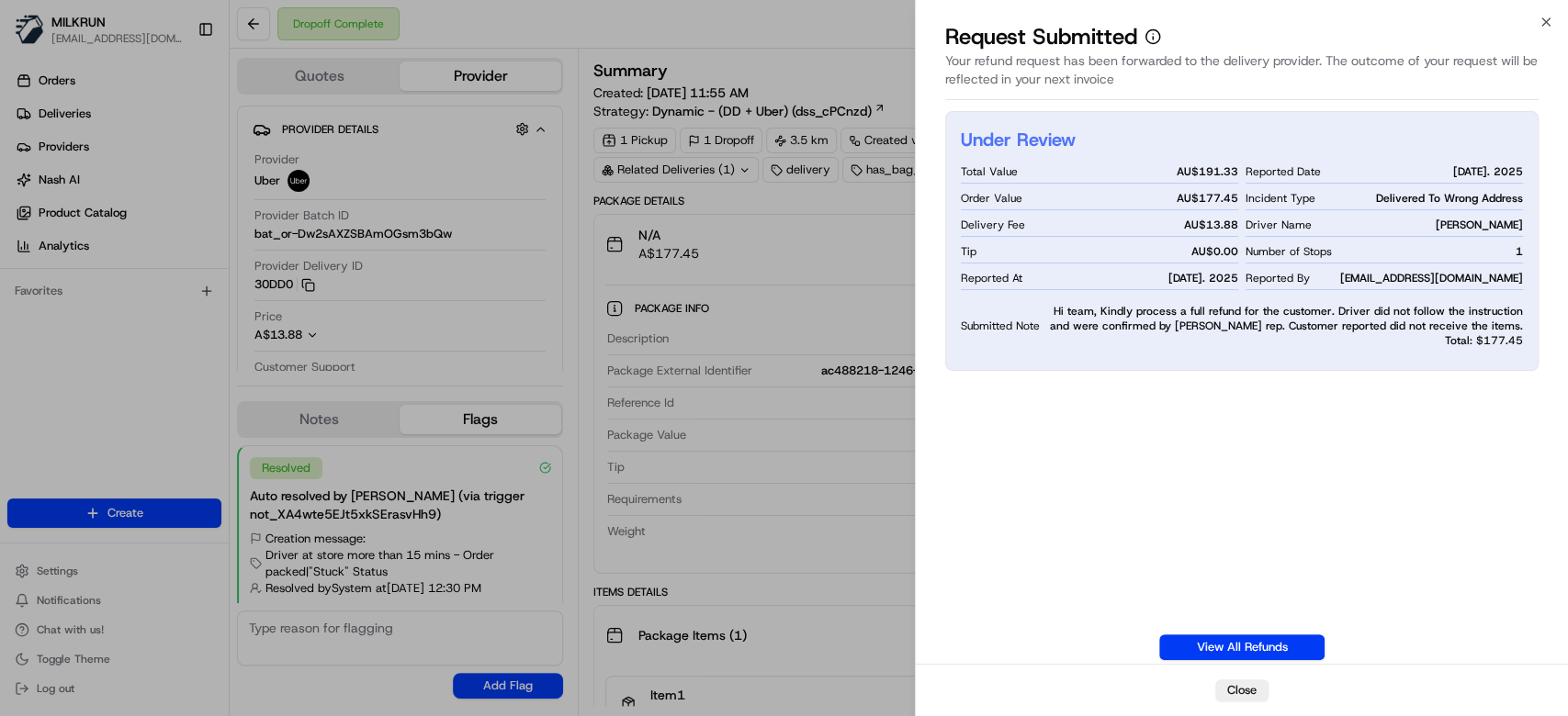
drag, startPoint x: 1180, startPoint y: 437, endPoint x: 1084, endPoint y: 329, distance: 144.5
click at [1180, 437] on div "Under Review Total Value AU$ 191.33 Order Value AU$ 177.45 Delivery Fee AU$ 13.…" at bounding box center [1242, 386] width 593 height 549
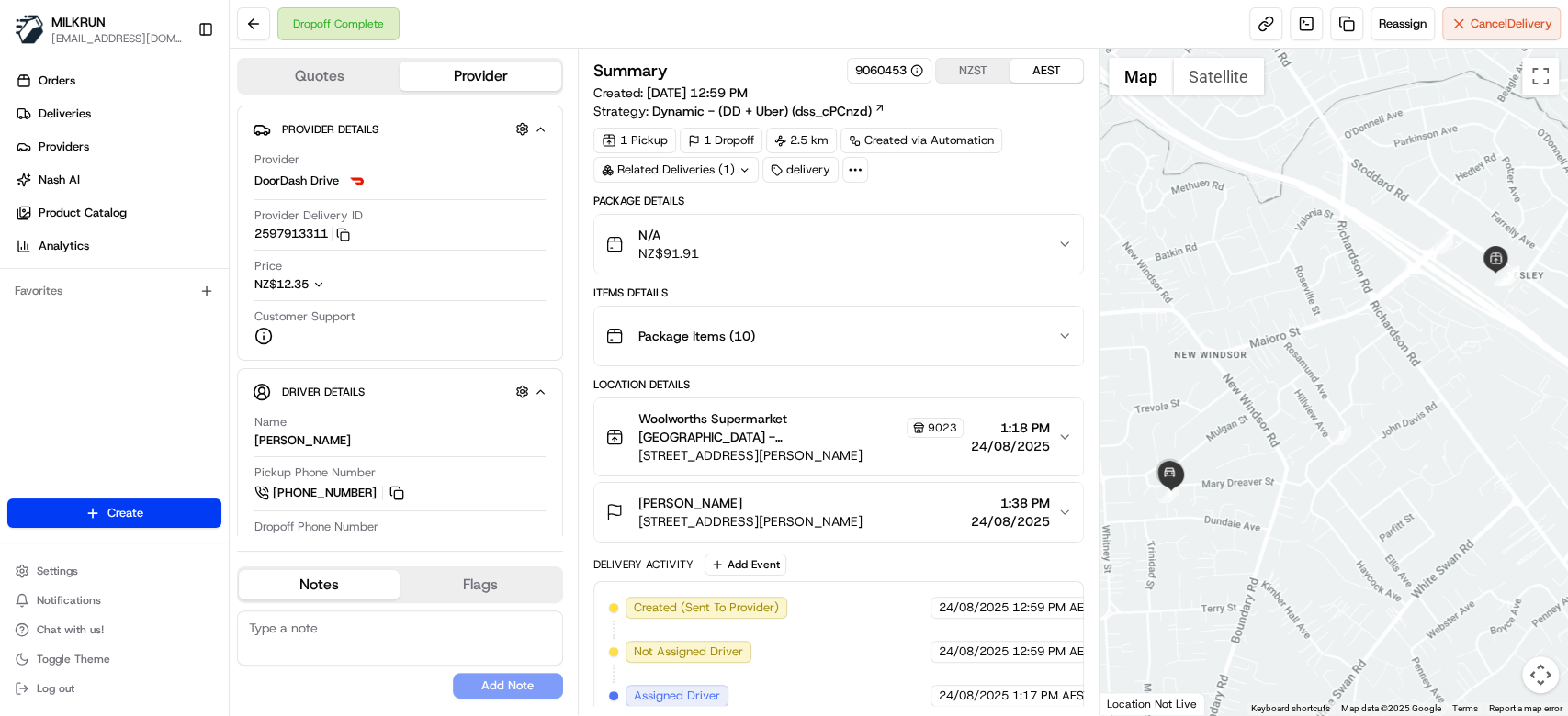
click at [970, 243] on div "N/A NZ$91.91" at bounding box center [831, 243] width 452 height 37
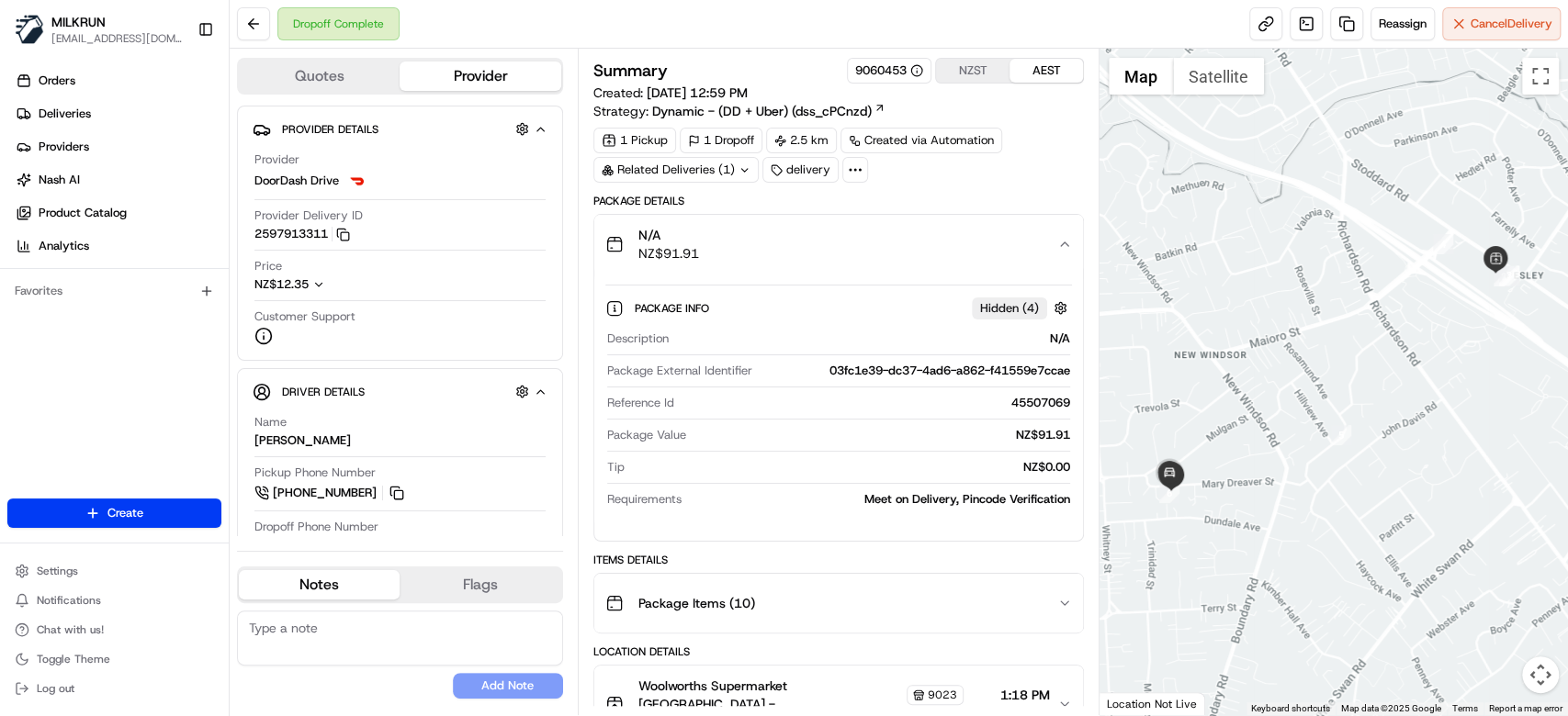
click at [972, 240] on div "N/A NZ$91.91" at bounding box center [831, 243] width 452 height 37
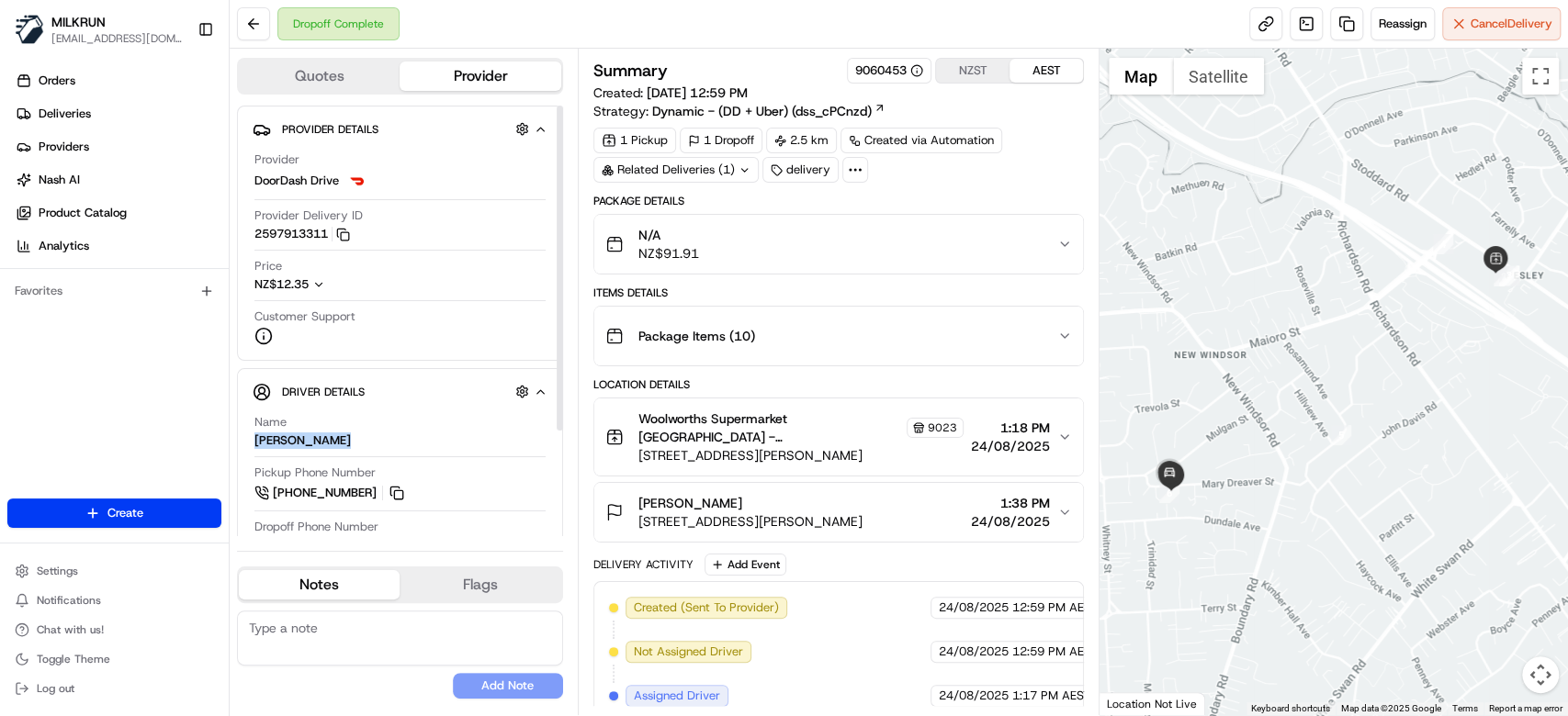
drag, startPoint x: 338, startPoint y: 445, endPoint x: 253, endPoint y: 445, distance: 85.0
click at [253, 445] on div "Name Abdulrahim K. Pickup Phone Number +64 9 887 9413 Dropoff Phone Number +64 …" at bounding box center [400, 536] width 295 height 259
copy div "[PERSON_NAME]"
click at [1546, 90] on button "Toggle fullscreen view" at bounding box center [1540, 76] width 37 height 37
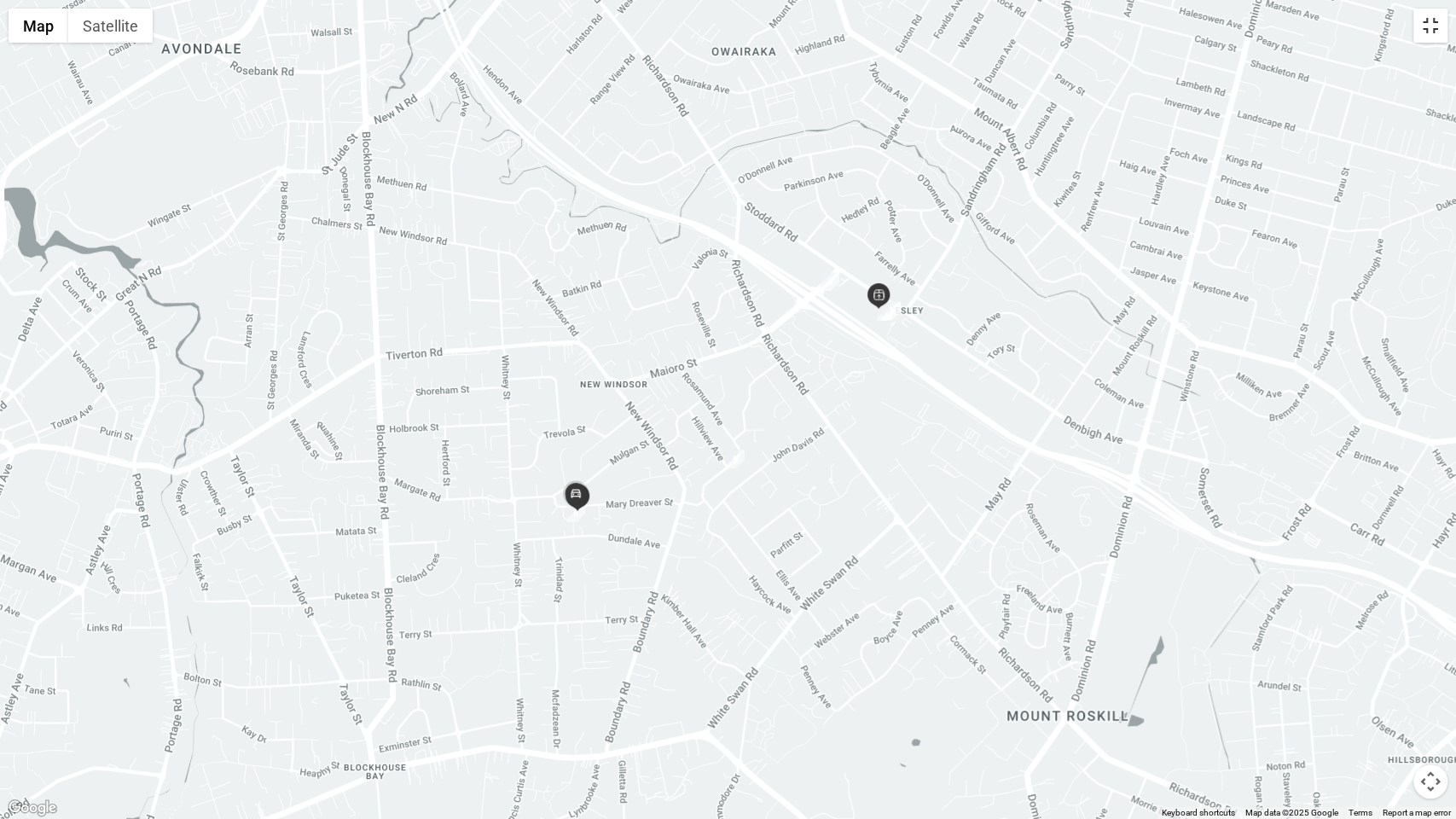
click at [1440, 23] on button "Toggle fullscreen view" at bounding box center [1430, 25] width 34 height 34
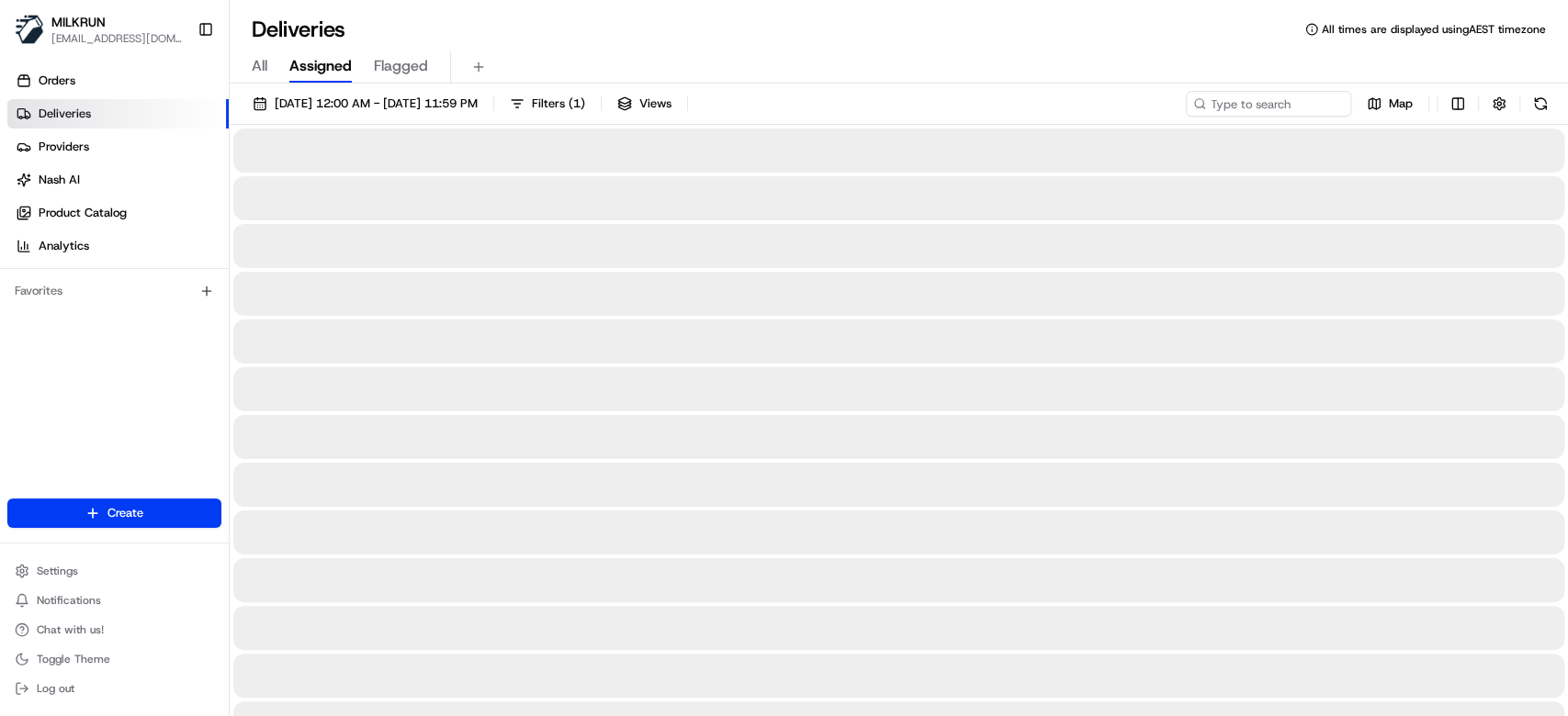
click at [271, 66] on div "All Assigned Flagged" at bounding box center [899, 67] width 1339 height 32
click at [257, 66] on span "All" at bounding box center [259, 66] width 16 height 22
click at [1258, 107] on input at bounding box center [1241, 103] width 221 height 25
paste input "[PERSON_NAME]"
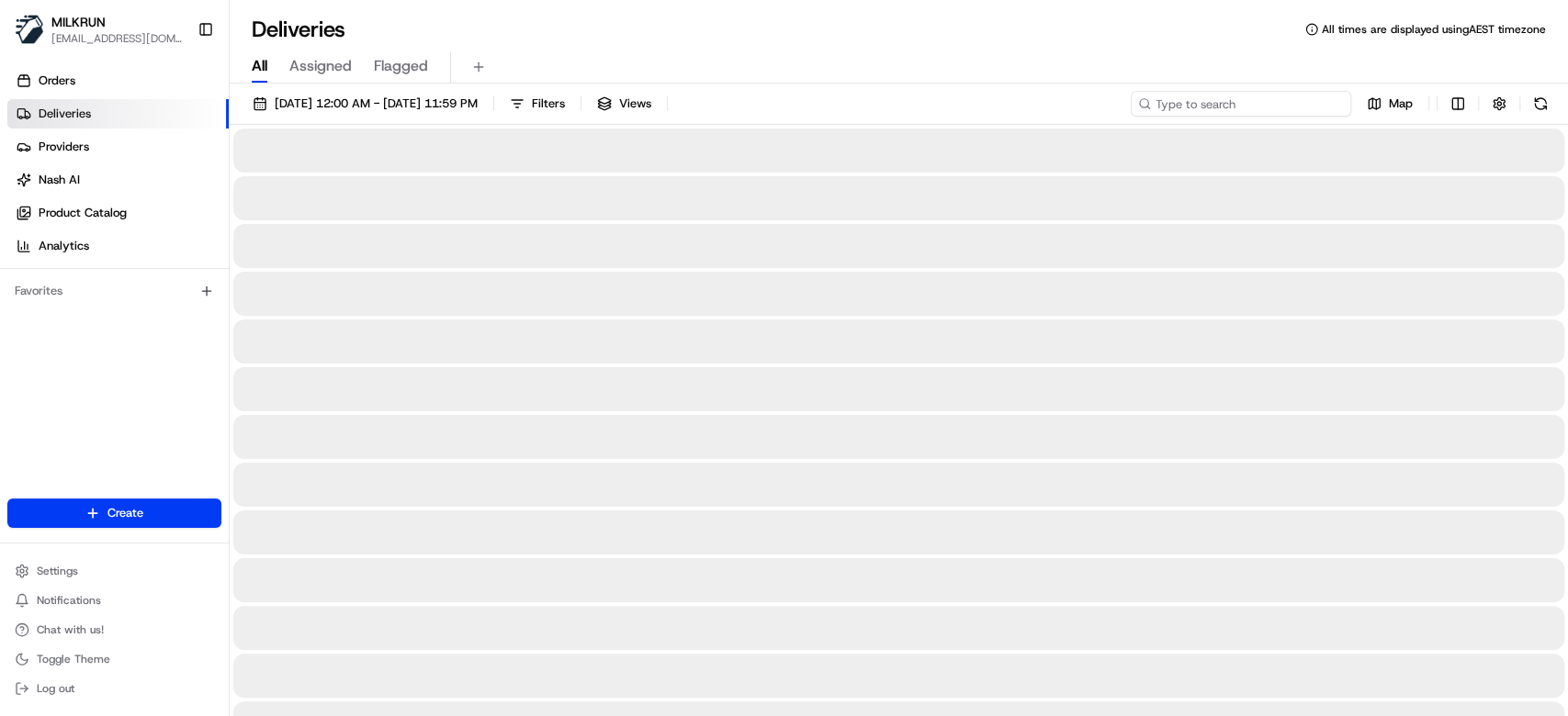
type input "[PERSON_NAME]"
